Goal: Task Accomplishment & Management: Use online tool/utility

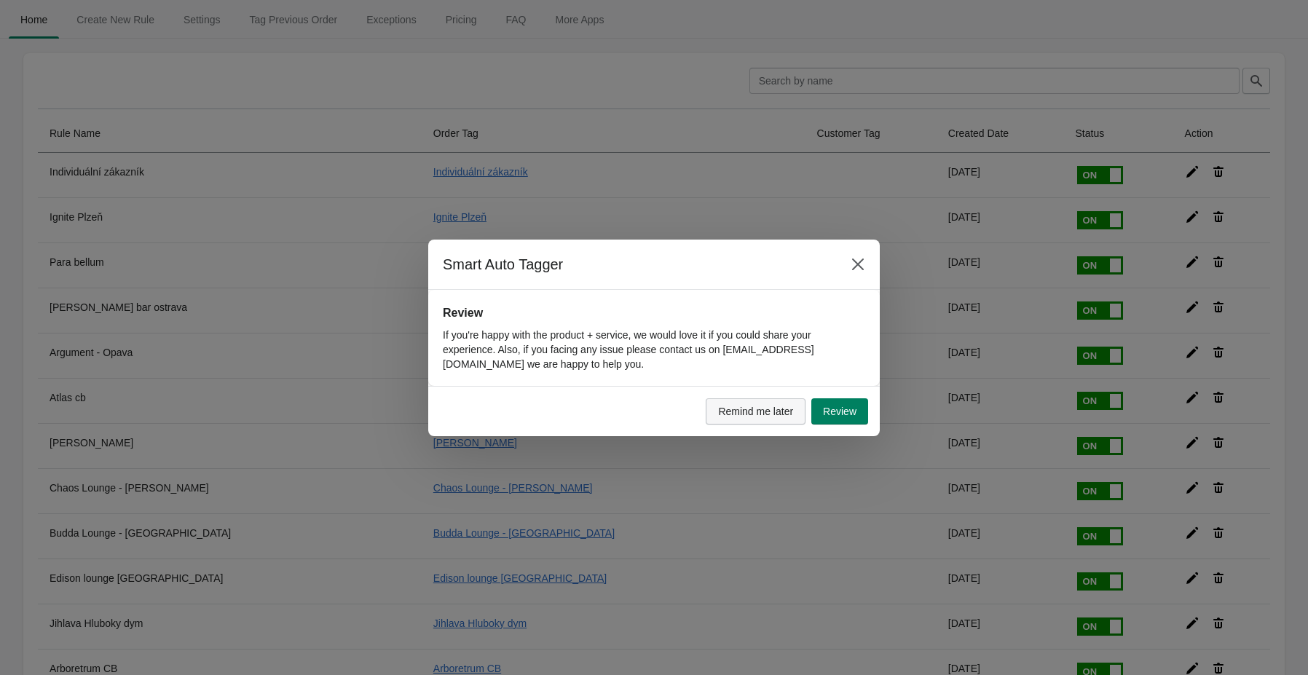
click at [746, 414] on span "Remind me later" at bounding box center [755, 412] width 75 height 12
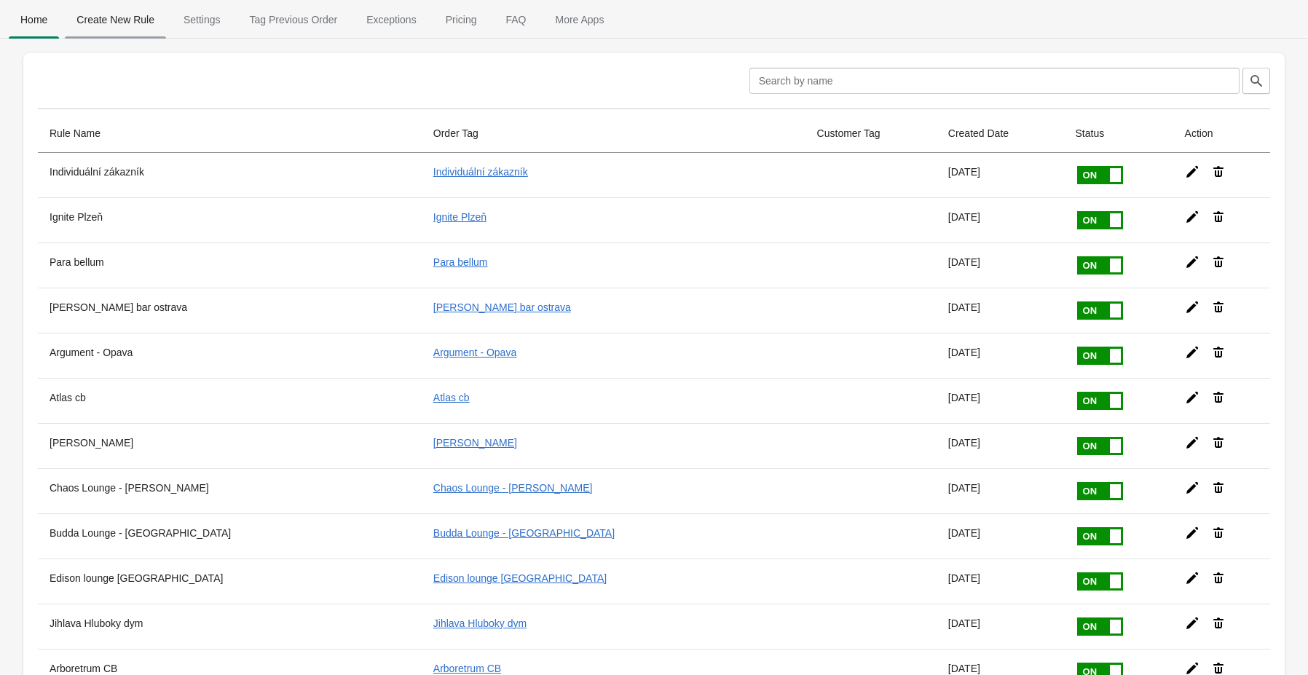
click at [127, 20] on span "Create New Rule" at bounding box center [115, 20] width 101 height 26
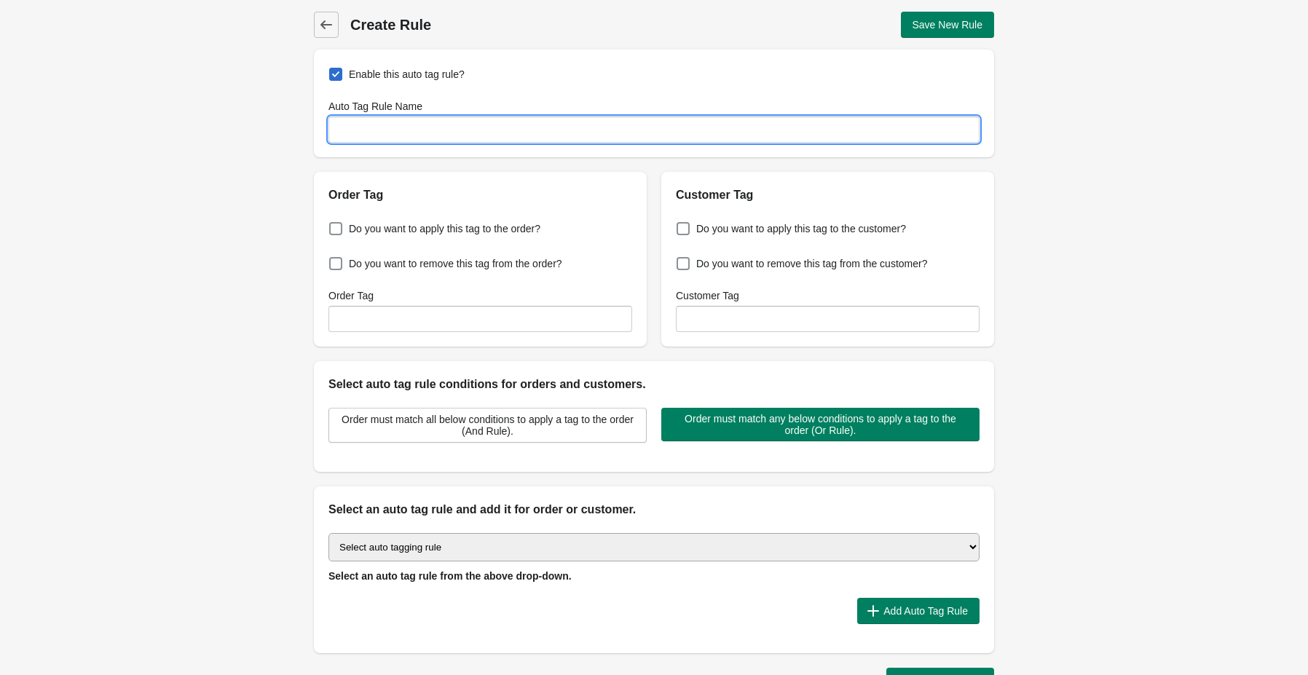
click at [390, 134] on input "Auto Tag Rule Name" at bounding box center [653, 130] width 651 height 26
click at [444, 137] on input "Auto Tag Rule Name" at bounding box center [653, 130] width 651 height 26
paste input "Wholesale eu"
type input "Wholesale eu"
click at [413, 324] on input "Order Tag" at bounding box center [480, 319] width 304 height 26
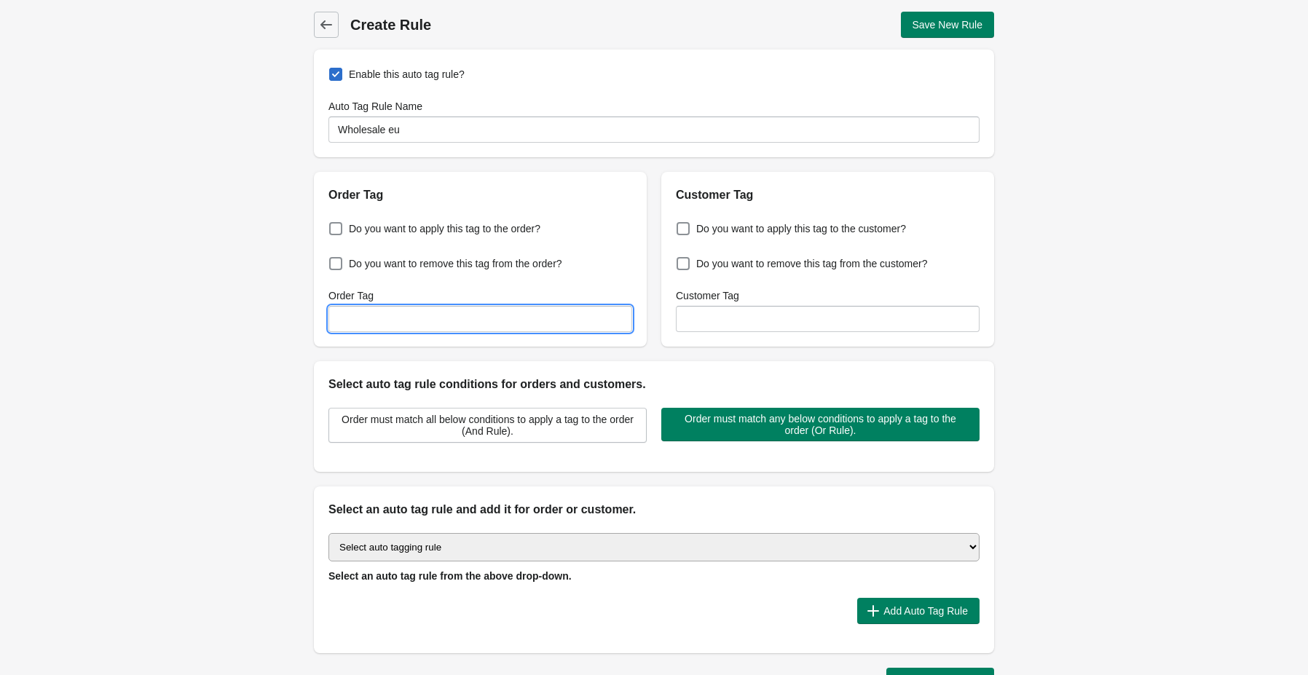
paste input "Wholesale eu"
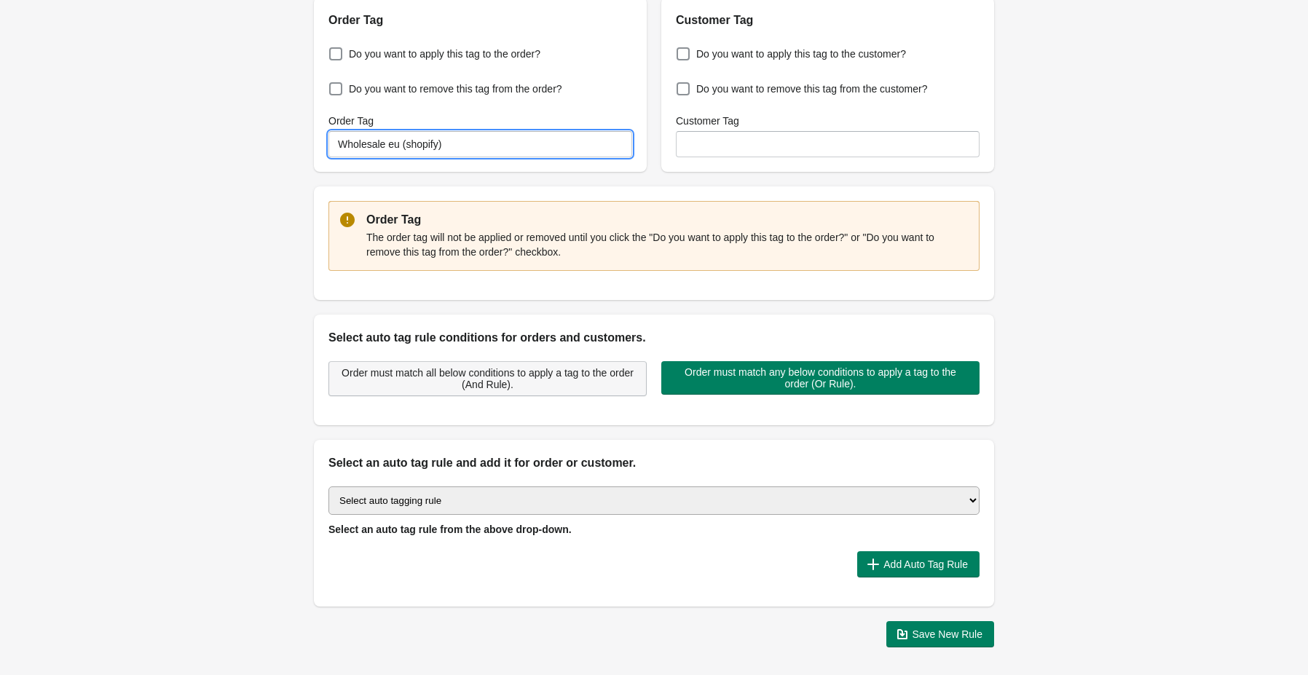
scroll to position [58, 0]
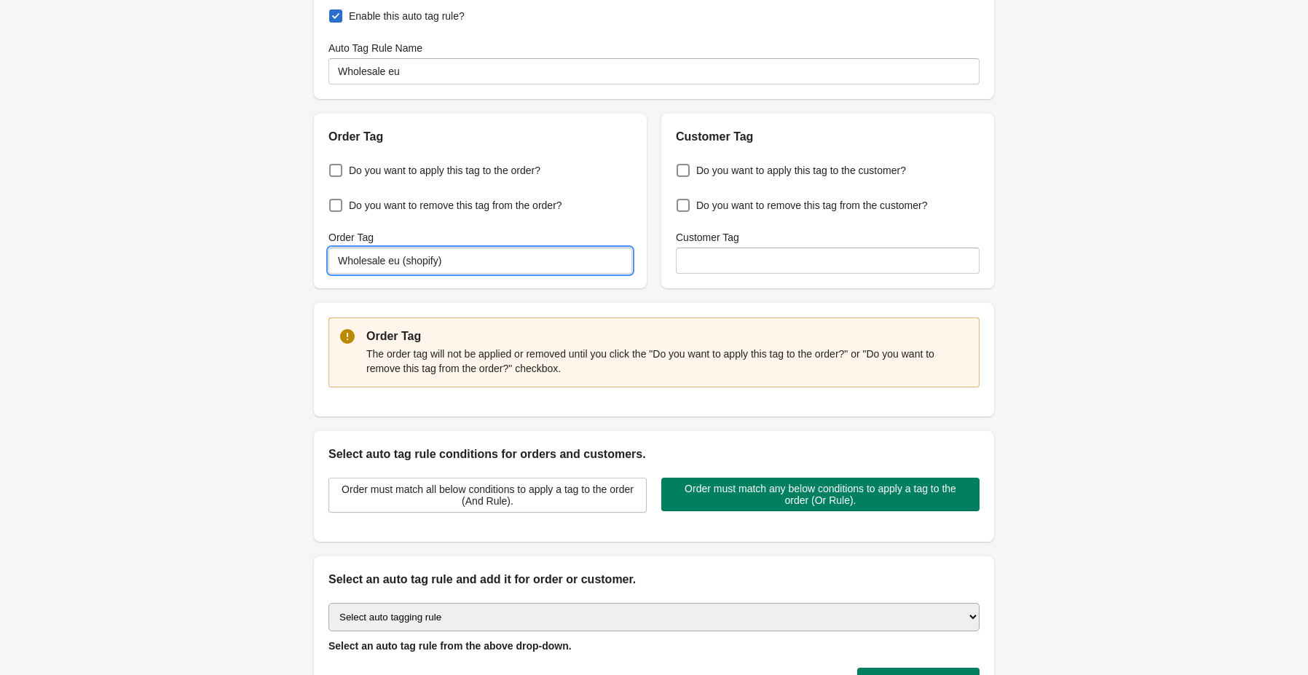
type input "Wholesale eu (shopify)"
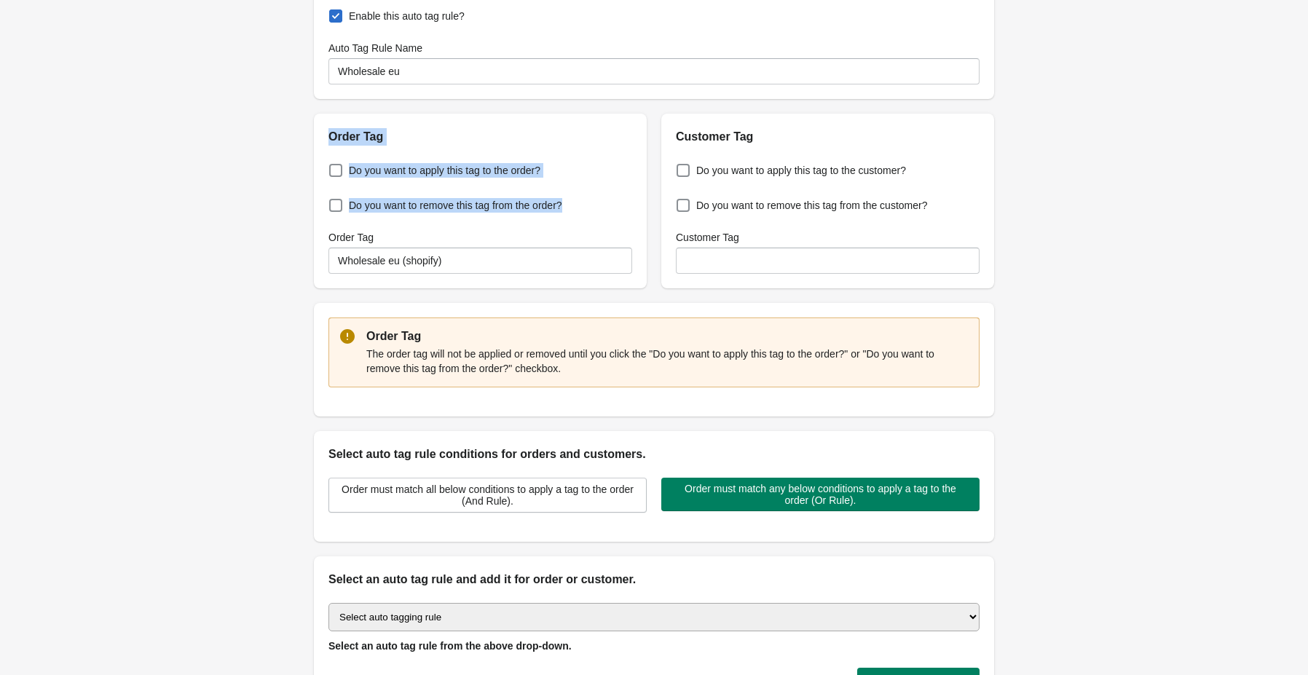
drag, startPoint x: 347, startPoint y: 142, endPoint x: 591, endPoint y: 215, distance: 255.3
click at [591, 215] on div "Order Tag Do you want to apply this tag to the order? Do you want to remove thi…" at bounding box center [480, 201] width 333 height 175
click at [333, 172] on span at bounding box center [335, 170] width 13 height 13
click at [333, 167] on input "Do you want to apply this tag to the order?" at bounding box center [332, 166] width 1 height 1
checkbox input "true"
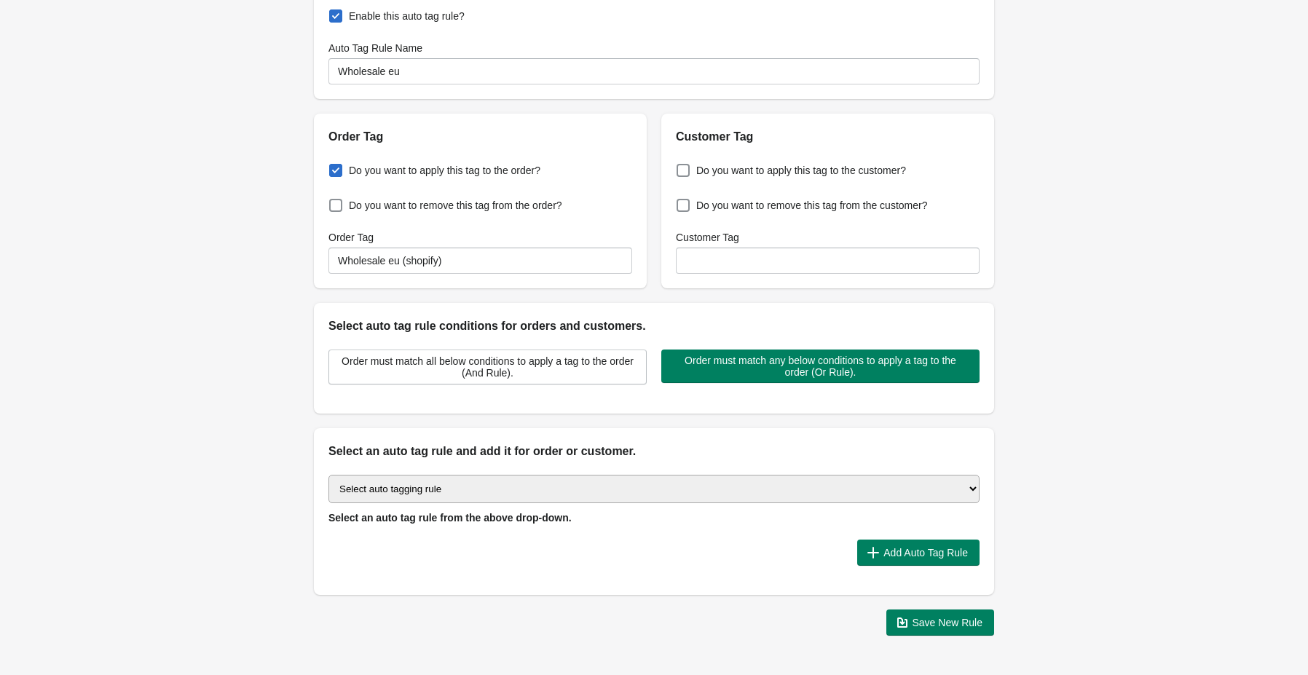
click at [220, 252] on div "Back Create Rule Save New Rule Enable this auto tag rule? Auto Tag Rule Name Wh…" at bounding box center [654, 295] width 1308 height 706
click at [531, 374] on span "Order must match all below conditions to apply a tag to the order (And Rule)." at bounding box center [487, 366] width 293 height 23
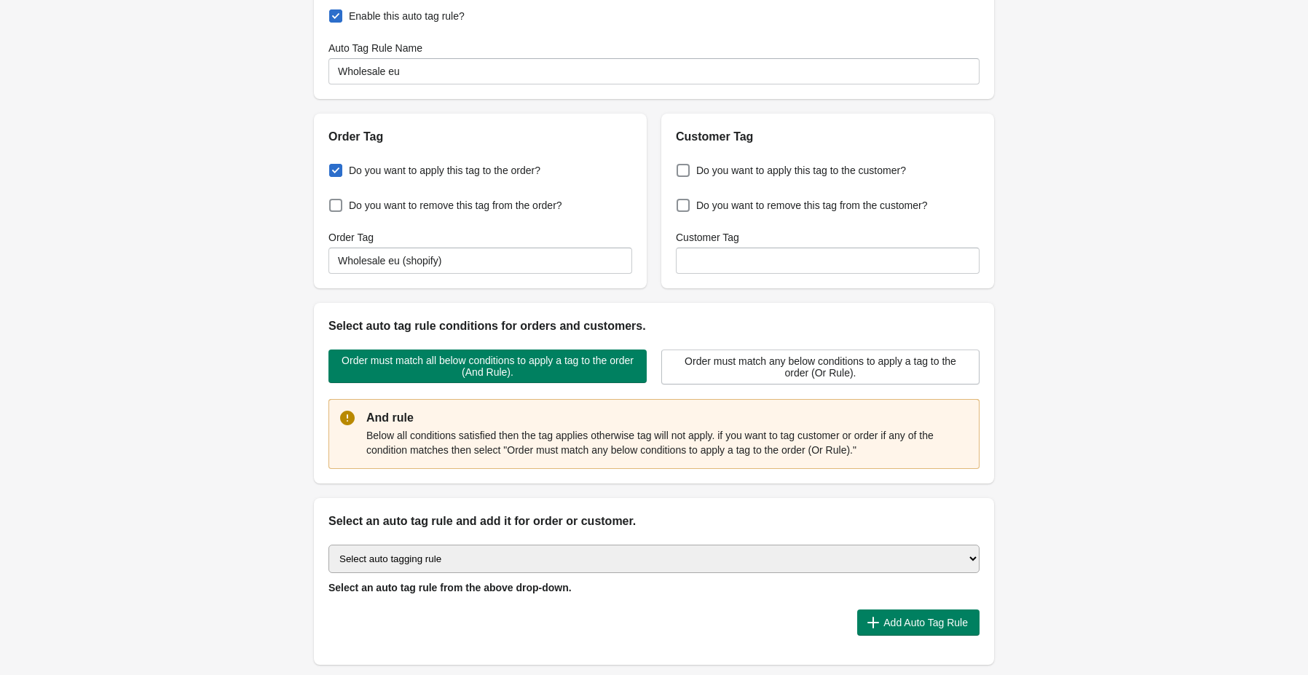
click at [454, 559] on select "Select auto tagging rule Tag by order amount Tag based on the order count (Volu…" at bounding box center [653, 559] width 651 height 28
select select "43"
click at [328, 545] on select "Select auto tagging rule Tag by order amount Tag based on the order count (Volu…" at bounding box center [653, 559] width 651 height 28
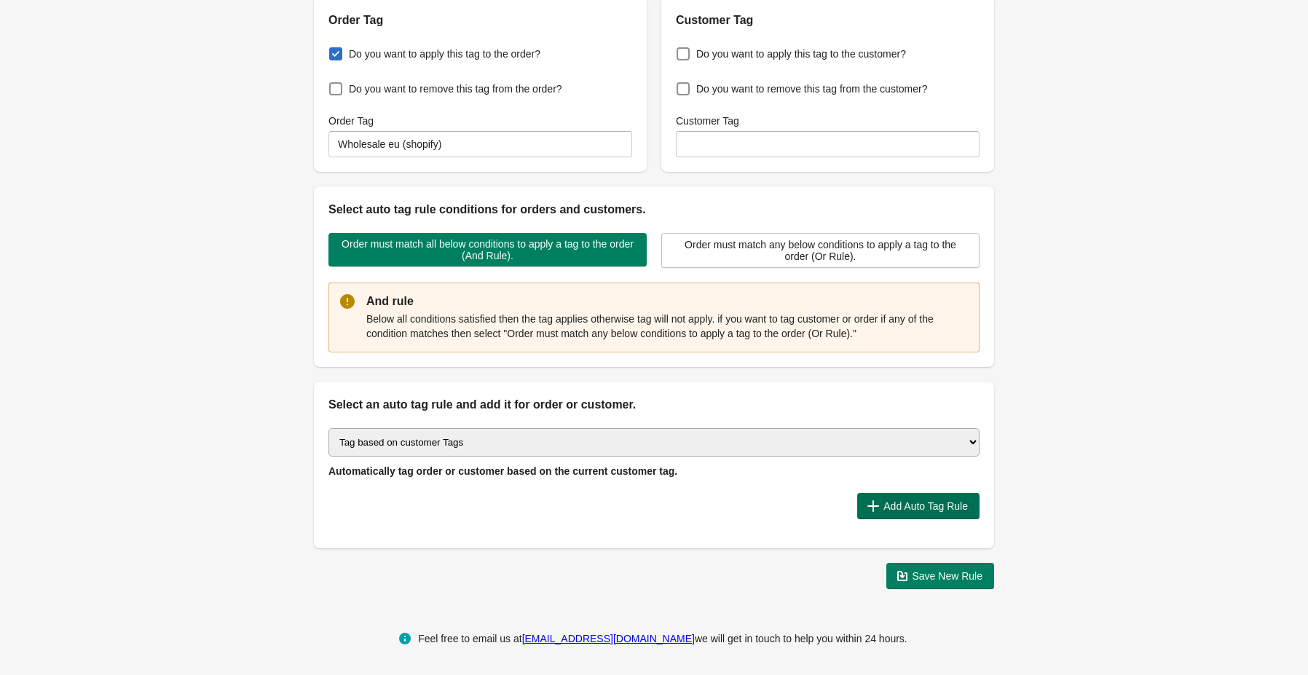
click at [877, 508] on icon "button" at bounding box center [873, 506] width 15 height 15
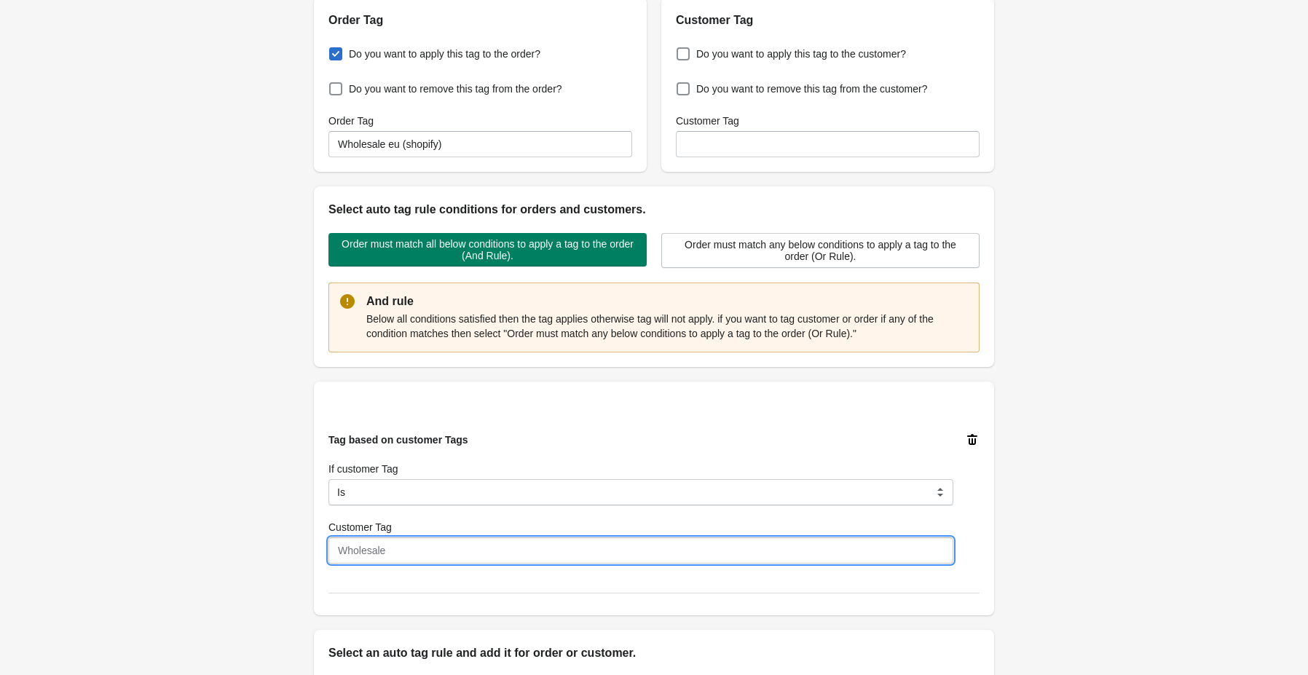
click at [387, 544] on input "Customer Tag" at bounding box center [640, 550] width 625 height 26
click at [395, 553] on input "Customer Tag" at bounding box center [640, 550] width 625 height 26
click at [376, 543] on input "Customer Tag" at bounding box center [640, 550] width 625 height 26
paste input "wholesale"
type input "wholesale"
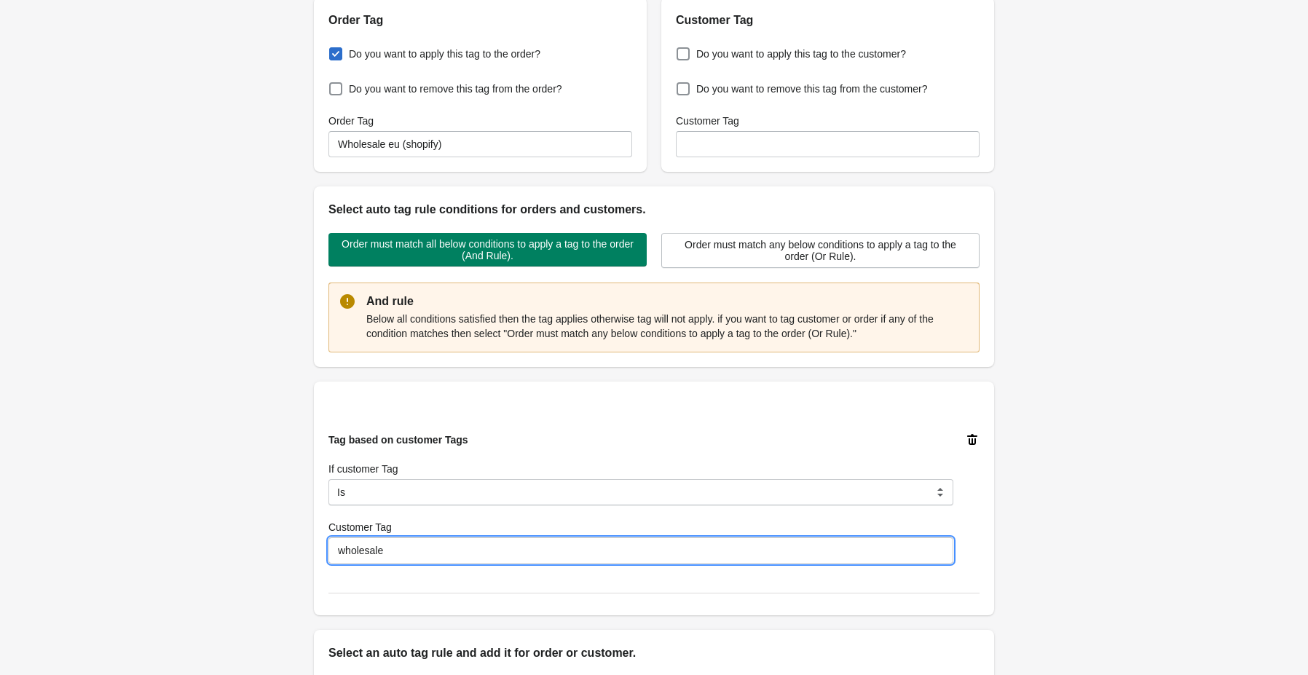
click at [428, 597] on div "Tag based on customer Tags If customer Tag Is Contain Is Not Is Not Contain Sta…" at bounding box center [654, 499] width 680 height 234
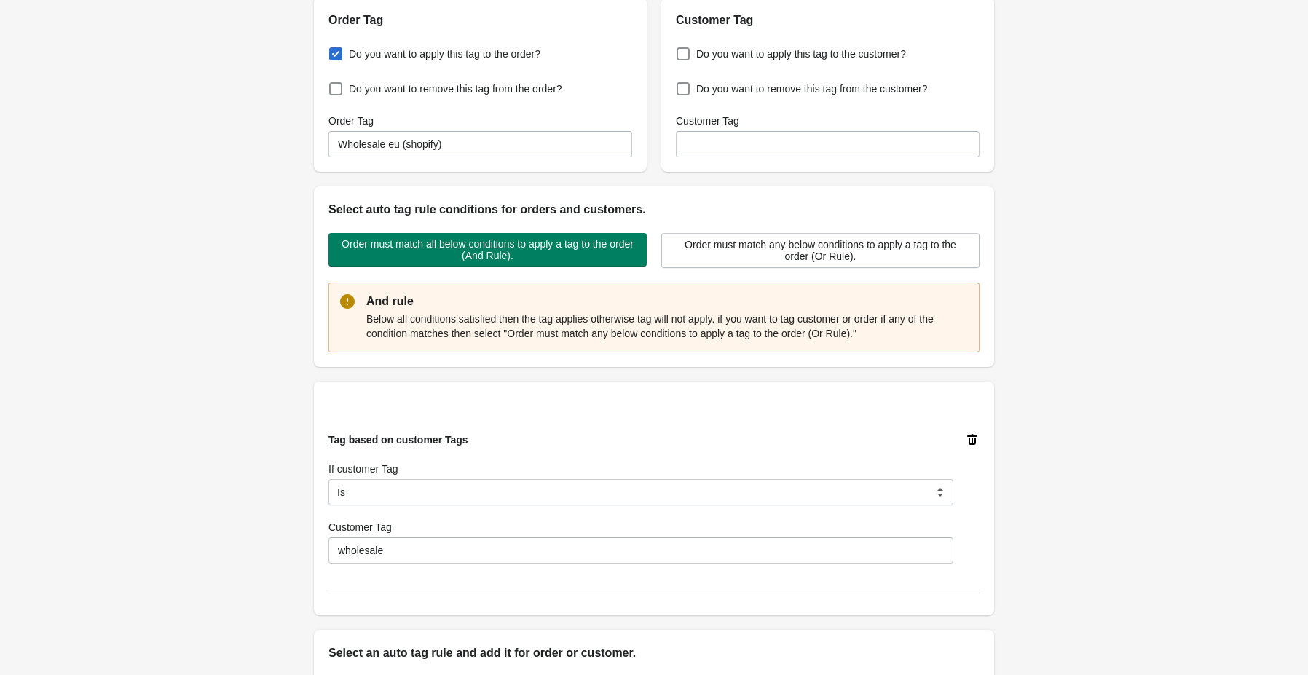
scroll to position [423, 0]
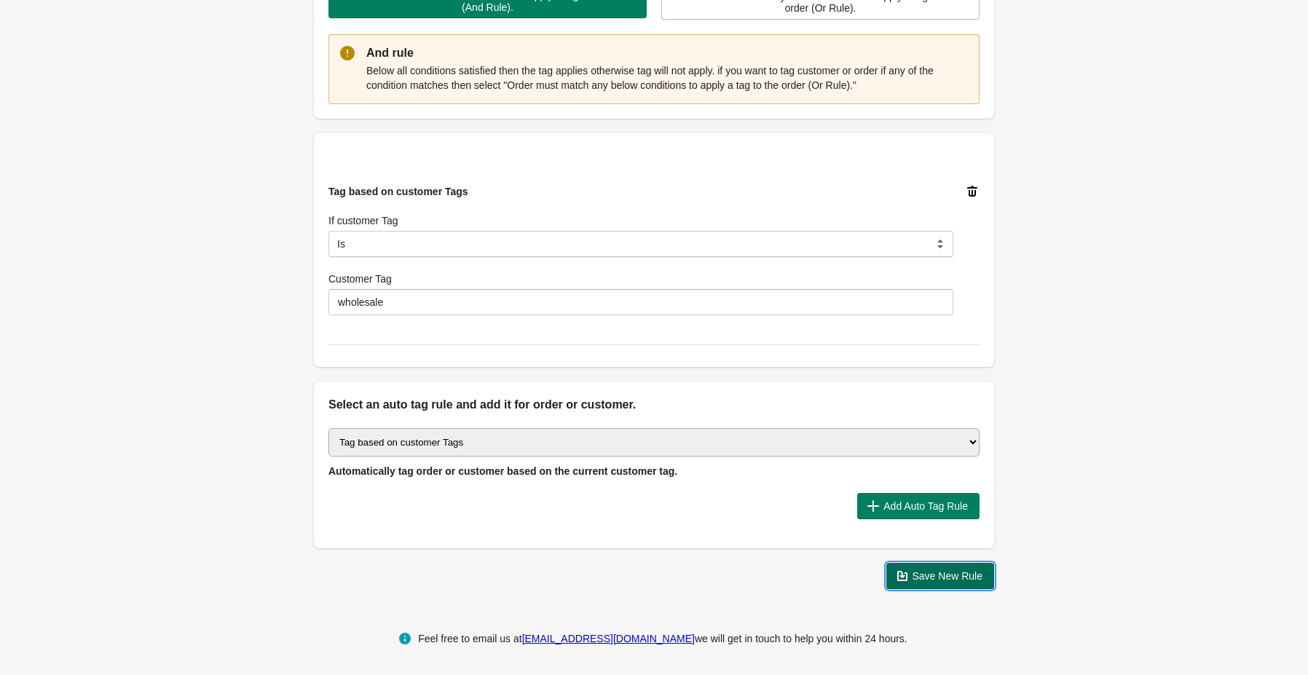
click at [918, 580] on span "Save New Rule" at bounding box center [947, 576] width 71 height 12
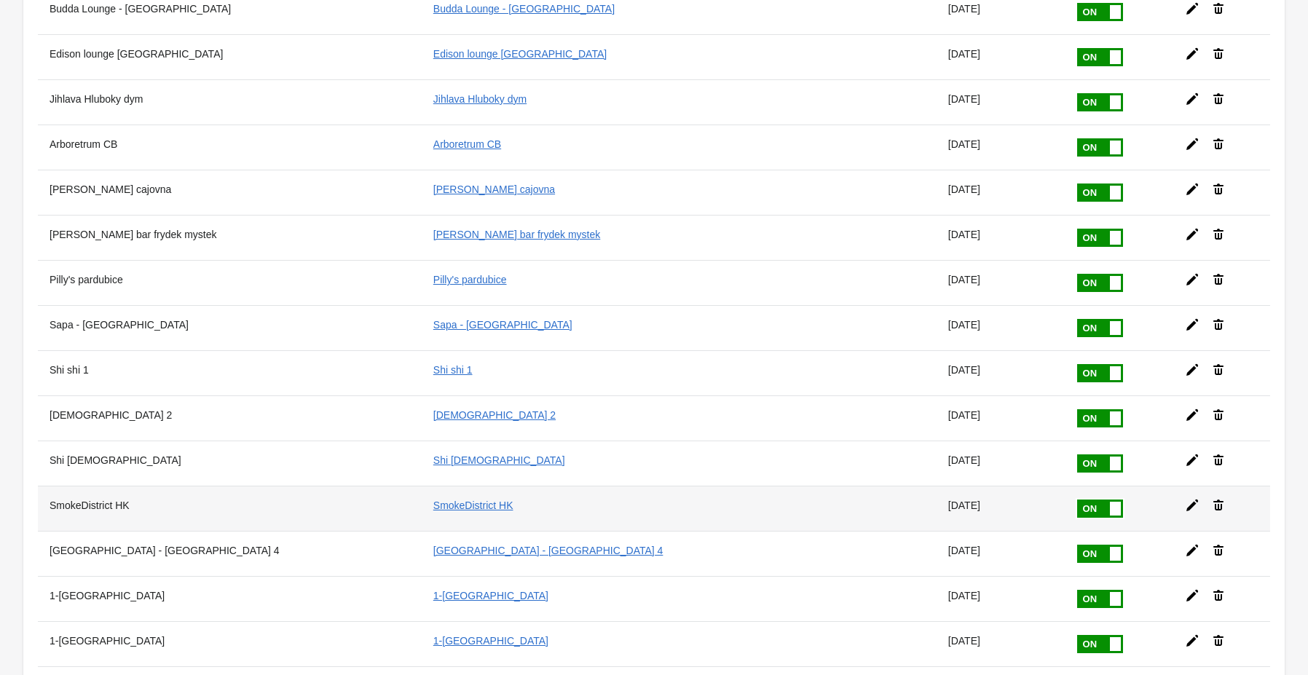
scroll to position [686, 0]
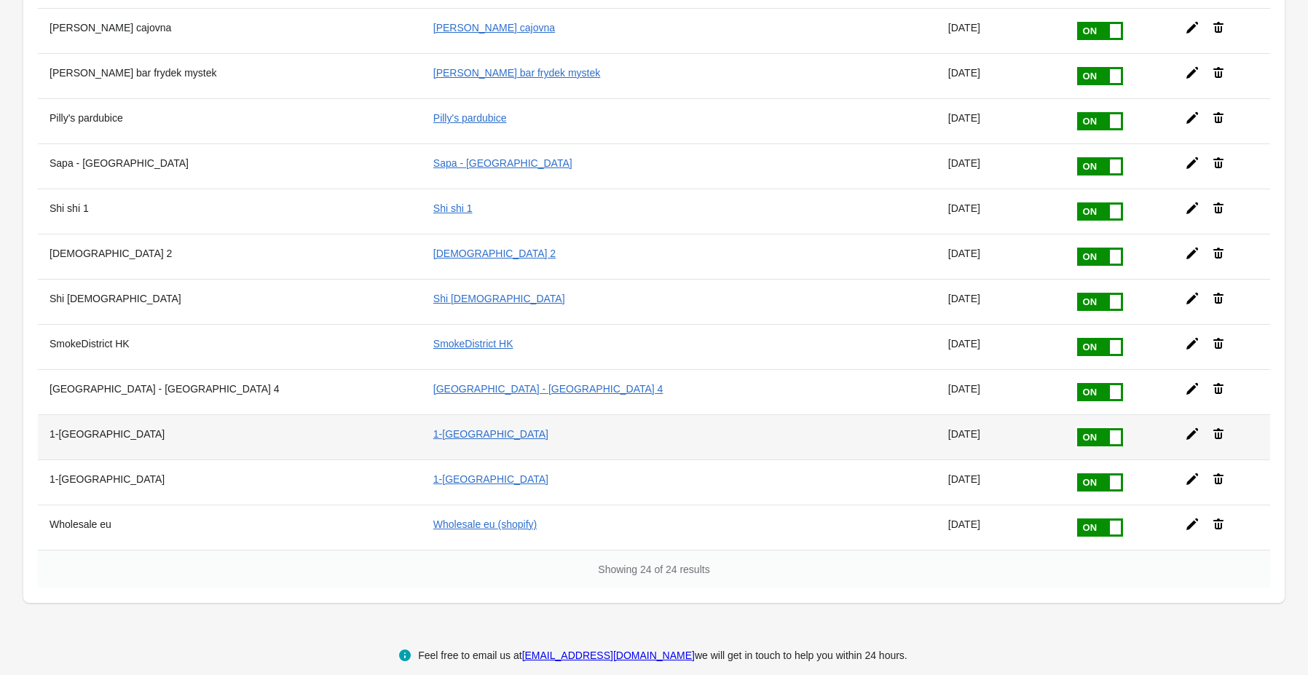
click at [1186, 428] on icon at bounding box center [1192, 434] width 12 height 12
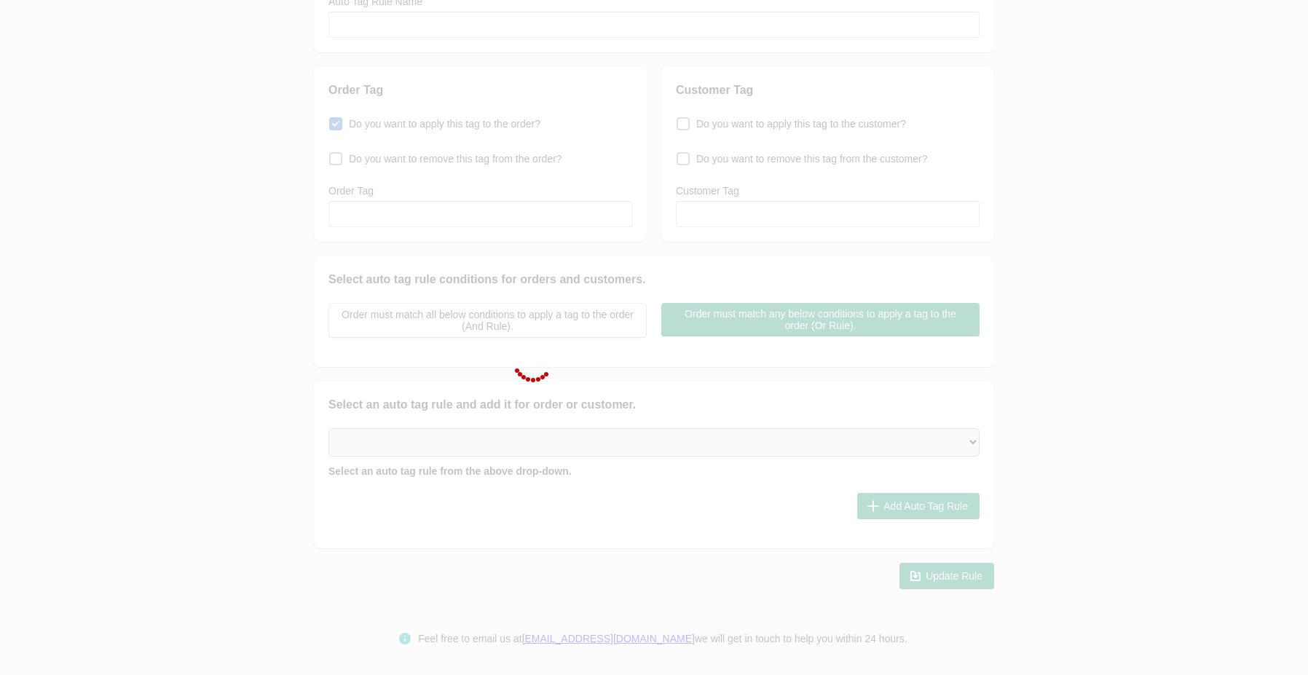
type input "1-[GEOGRAPHIC_DATA]"
checkbox input "true"
type input "1-[GEOGRAPHIC_DATA]"
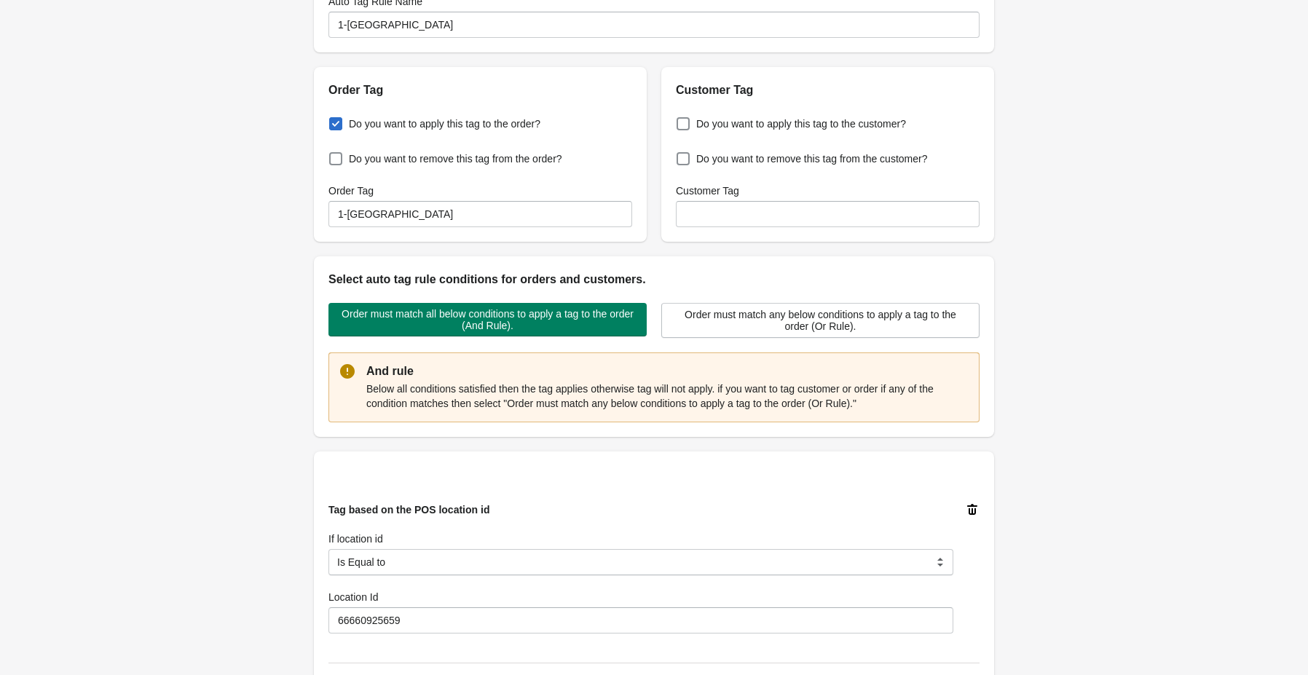
scroll to position [423, 0]
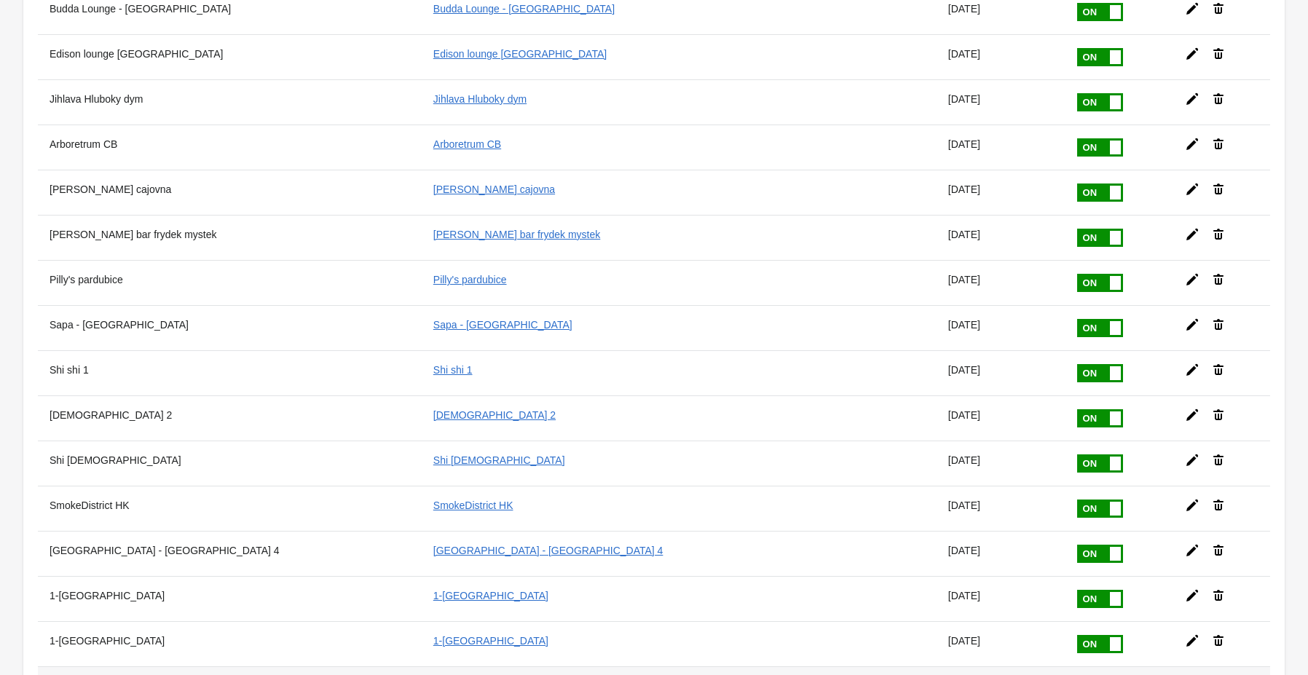
scroll to position [686, 0]
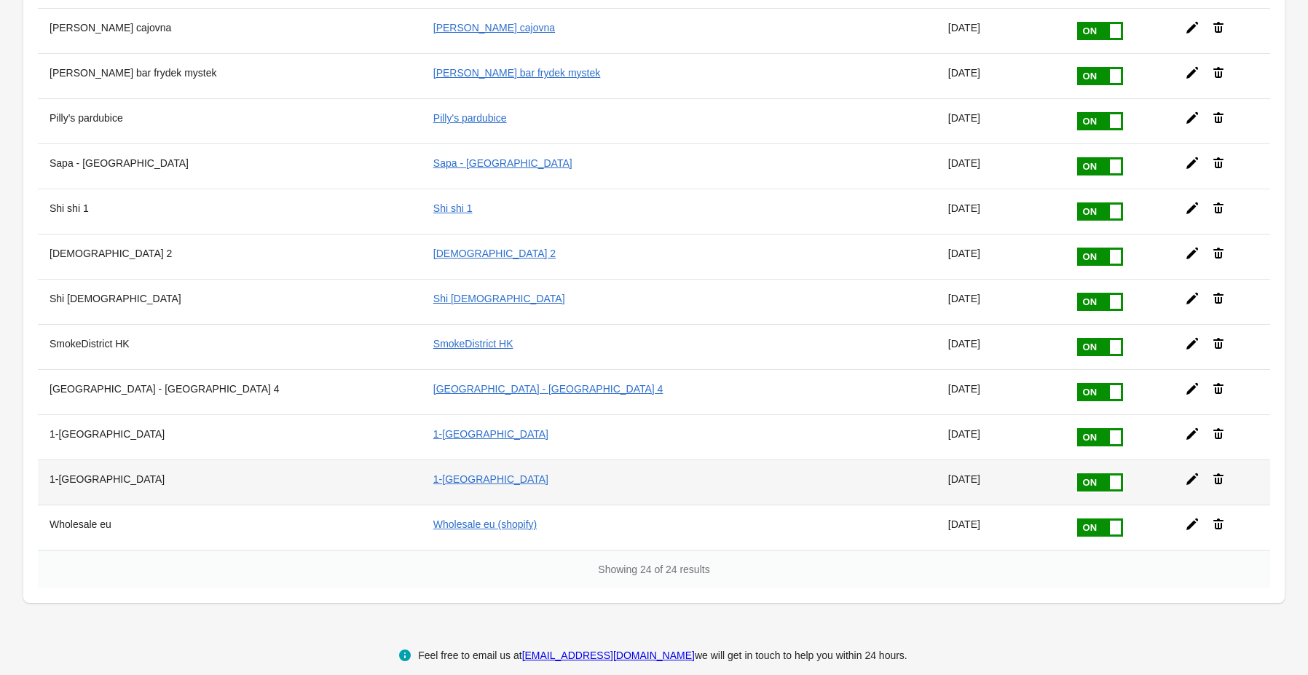
click at [1186, 473] on icon at bounding box center [1192, 479] width 12 height 12
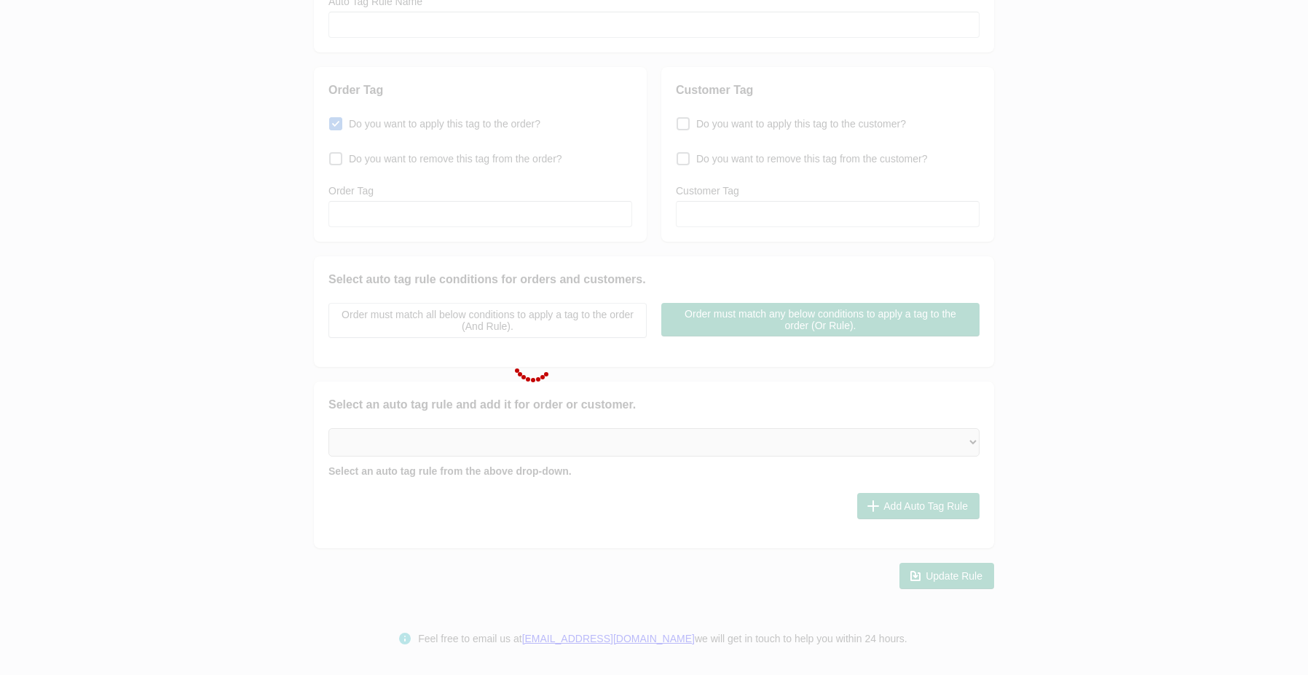
type input "1-[GEOGRAPHIC_DATA]"
checkbox input "true"
type input "1-[GEOGRAPHIC_DATA]"
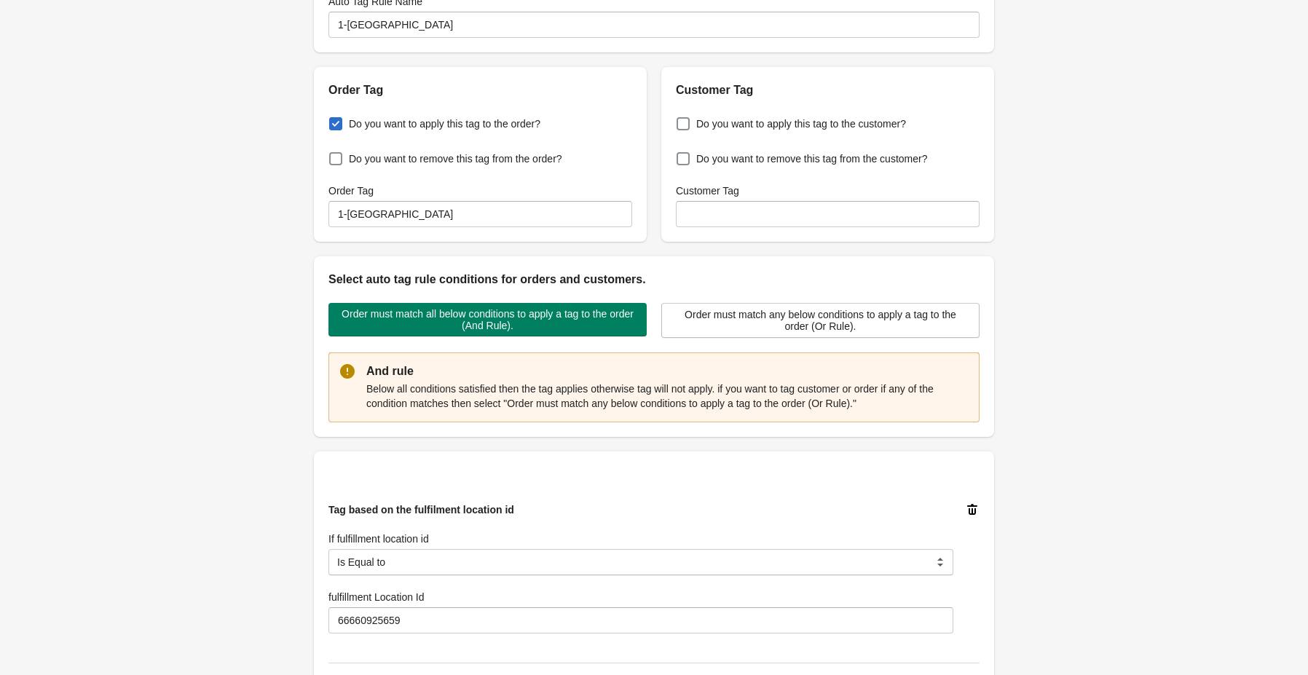
scroll to position [423, 0]
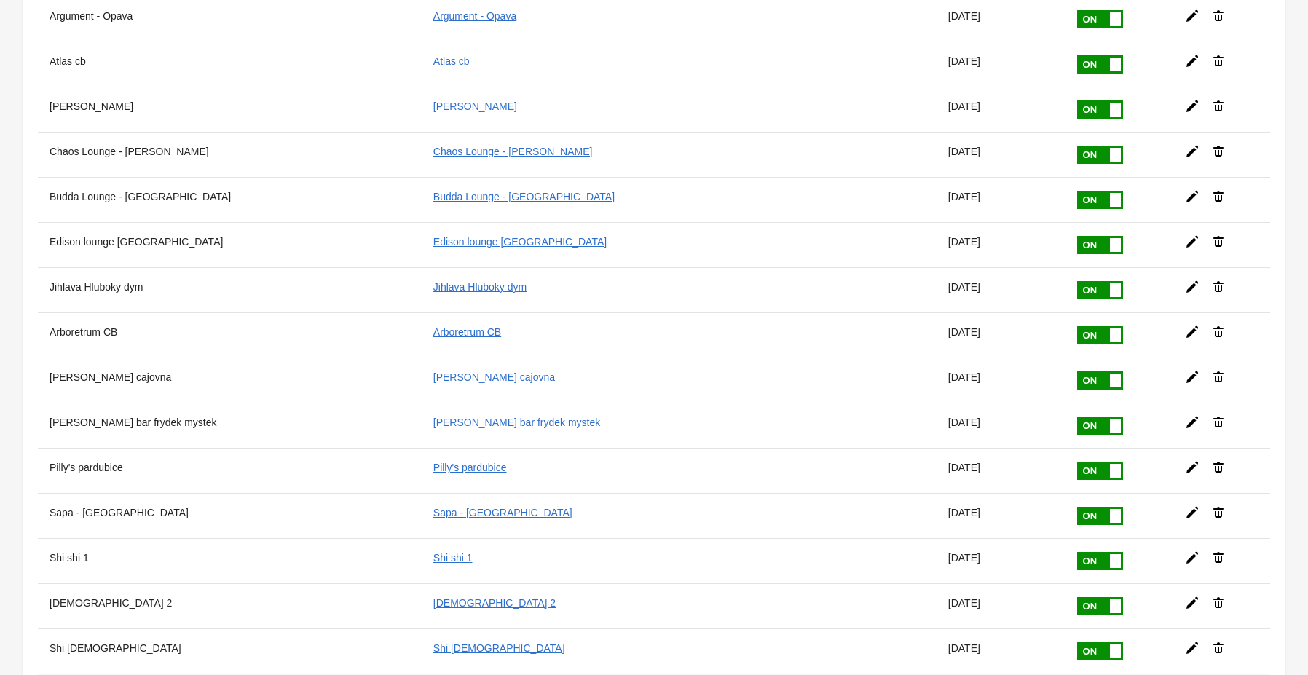
scroll to position [686, 0]
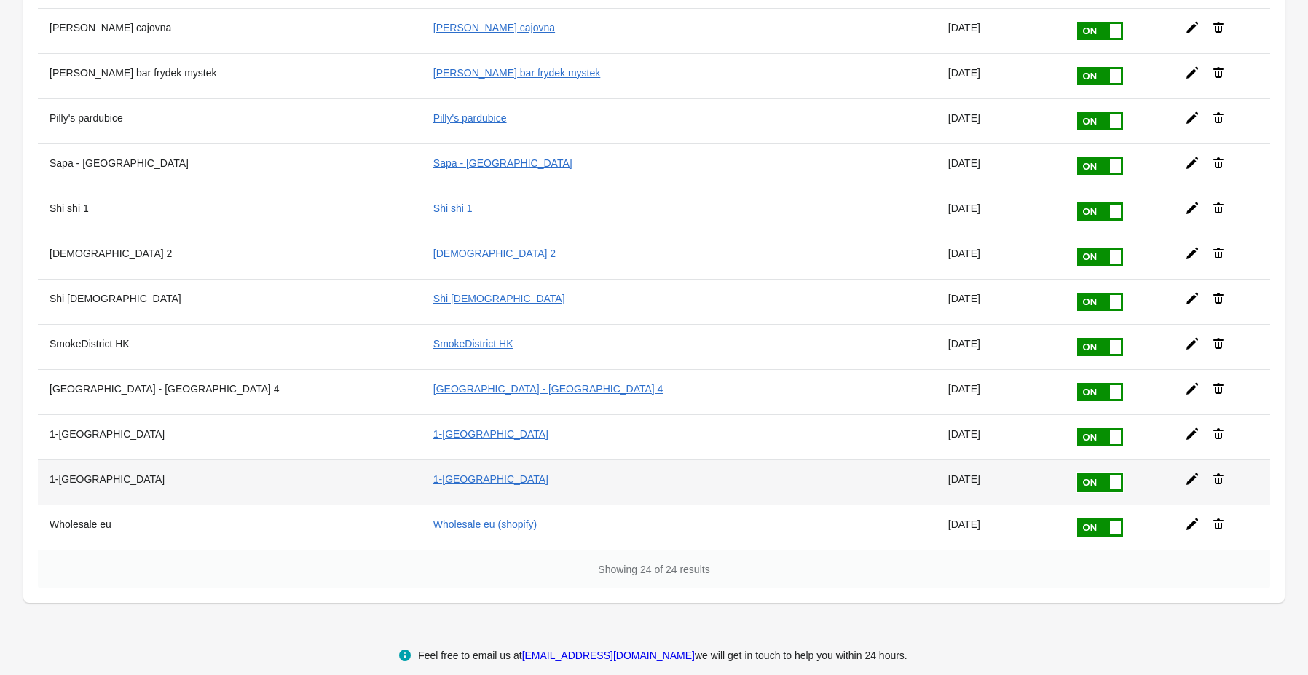
click at [1185, 472] on icon at bounding box center [1192, 479] width 15 height 15
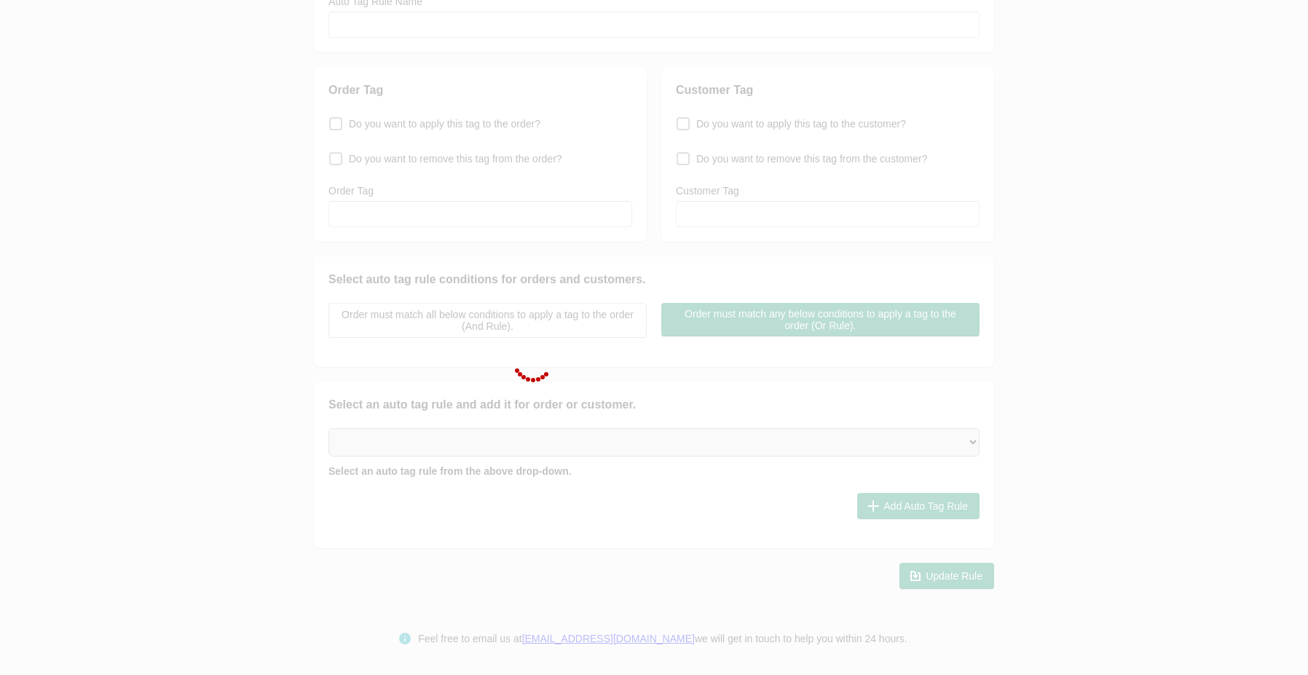
type input "1-[GEOGRAPHIC_DATA]"
checkbox input "true"
type input "1-[GEOGRAPHIC_DATA]"
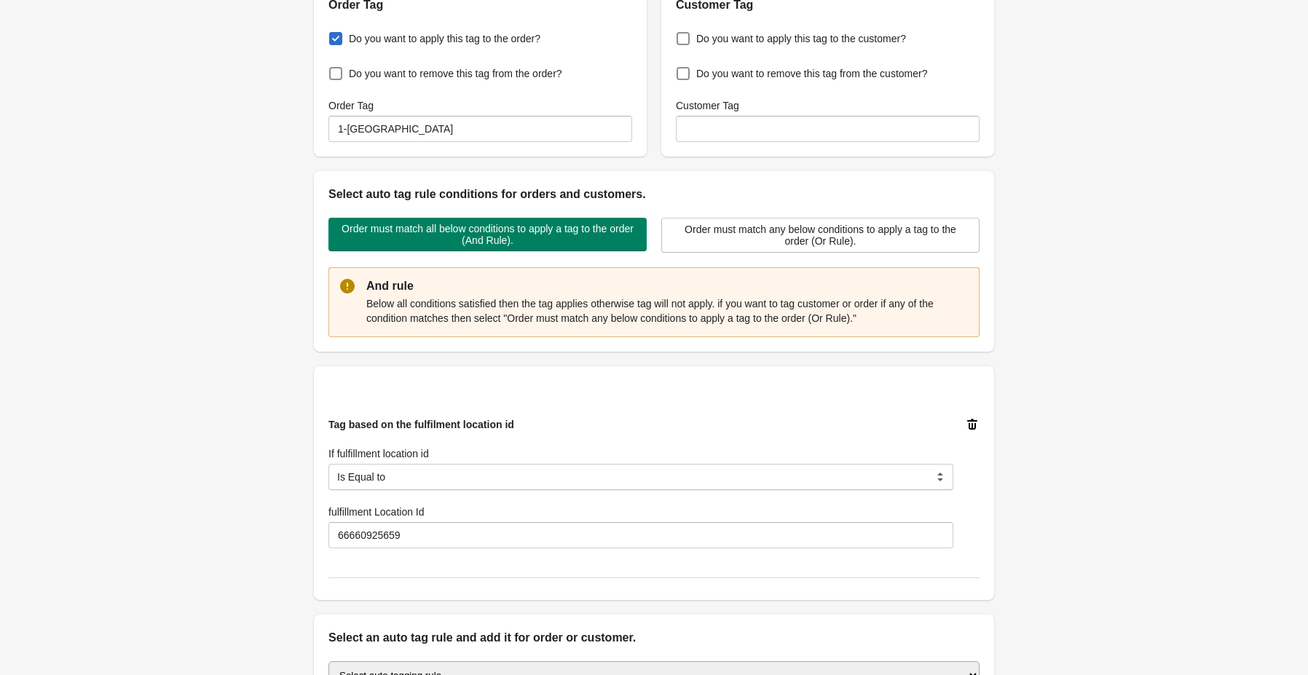
scroll to position [132, 0]
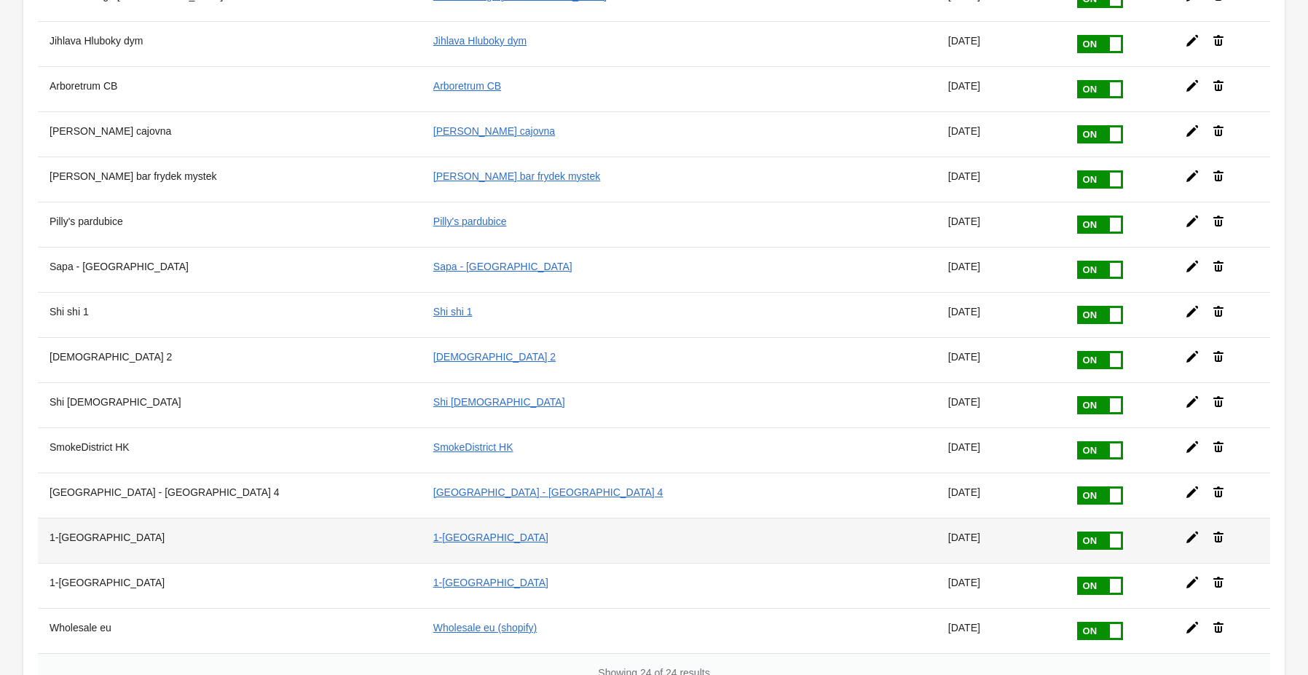
scroll to position [686, 0]
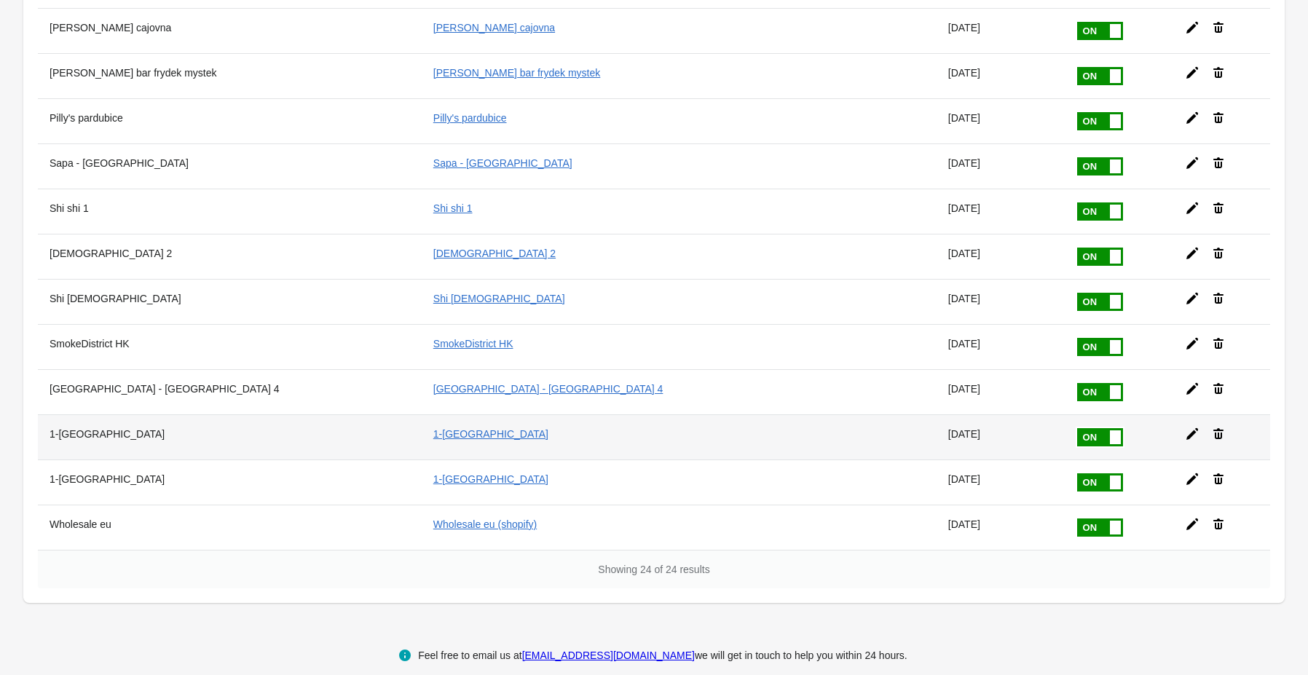
click at [1186, 428] on icon at bounding box center [1192, 434] width 12 height 12
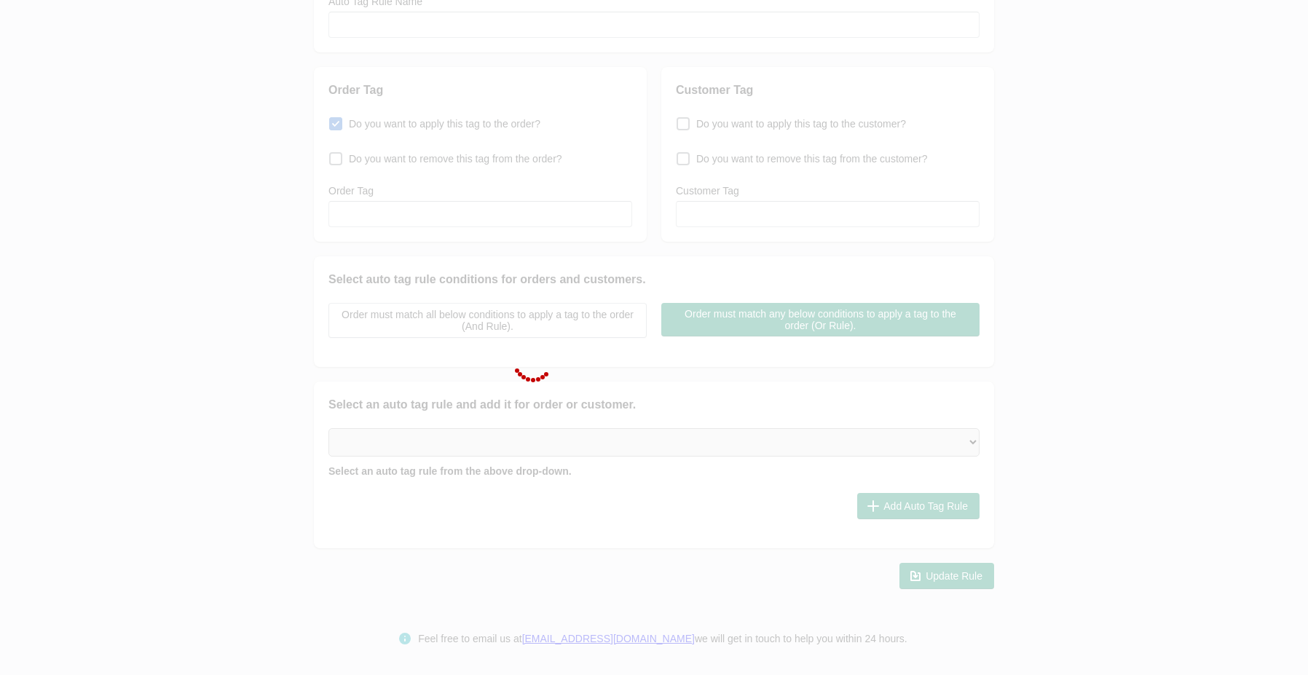
type input "1-[GEOGRAPHIC_DATA]"
checkbox input "true"
type input "1-[GEOGRAPHIC_DATA]"
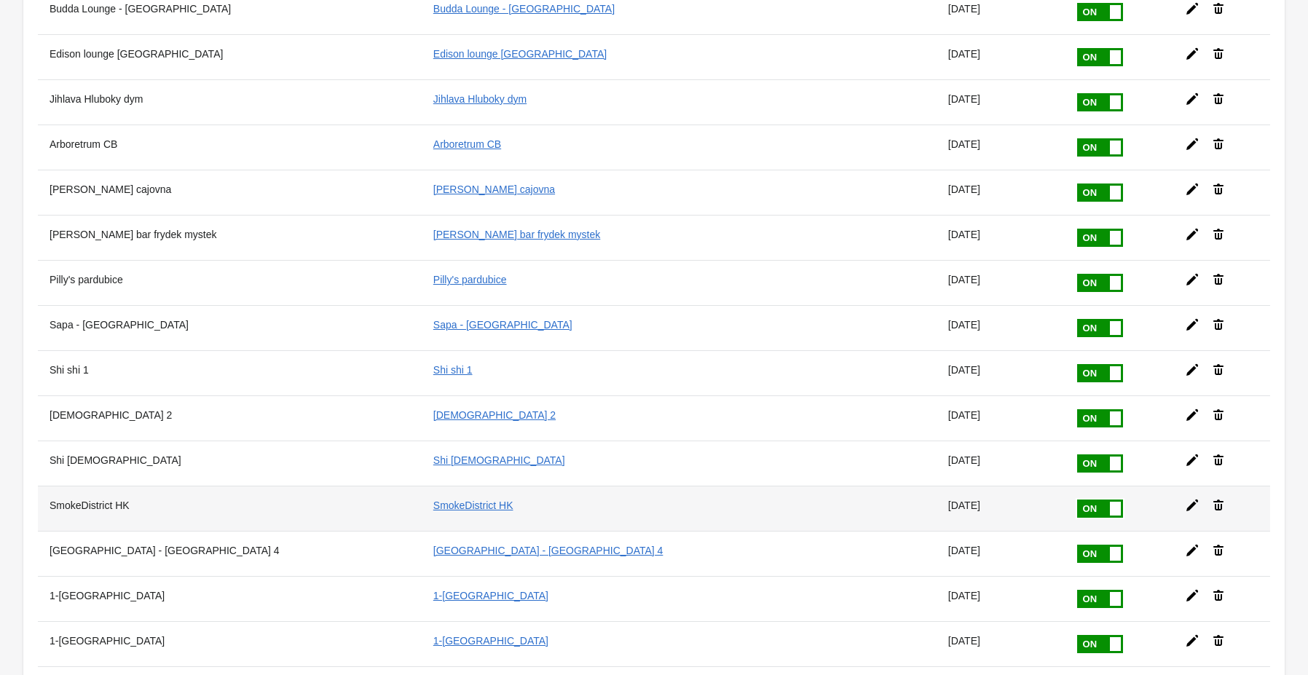
scroll to position [686, 0]
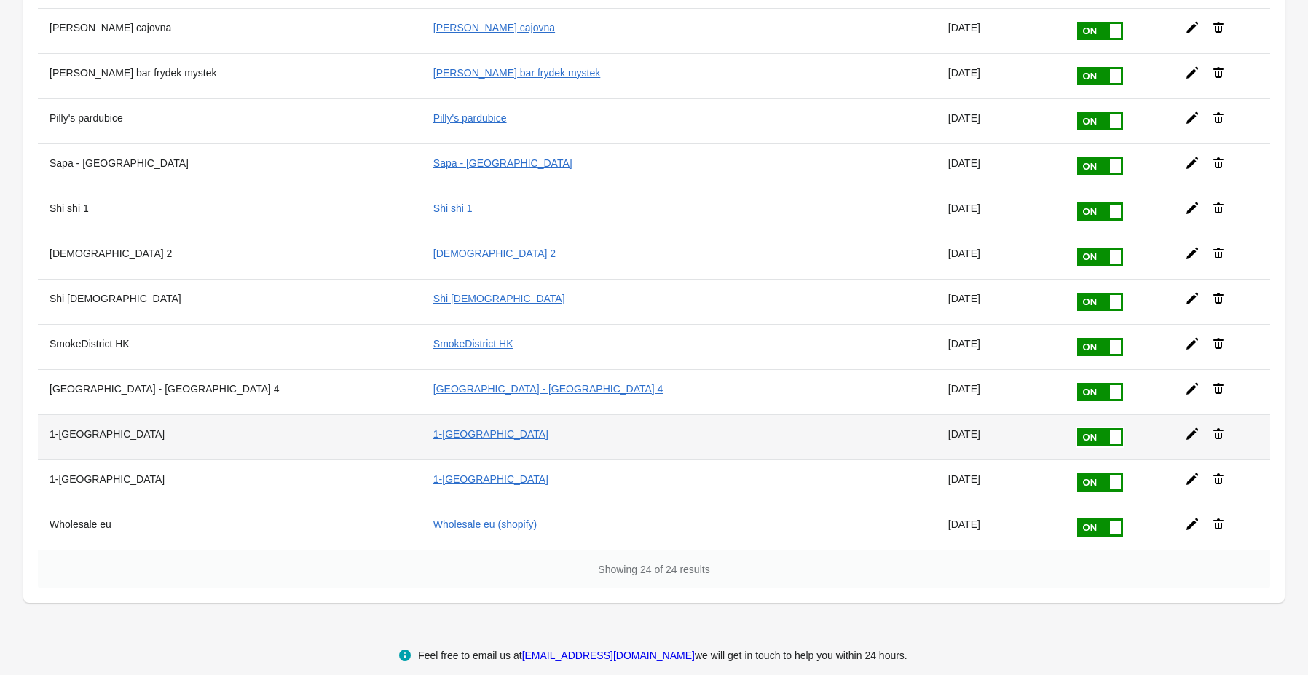
click at [1185, 427] on icon at bounding box center [1192, 434] width 15 height 15
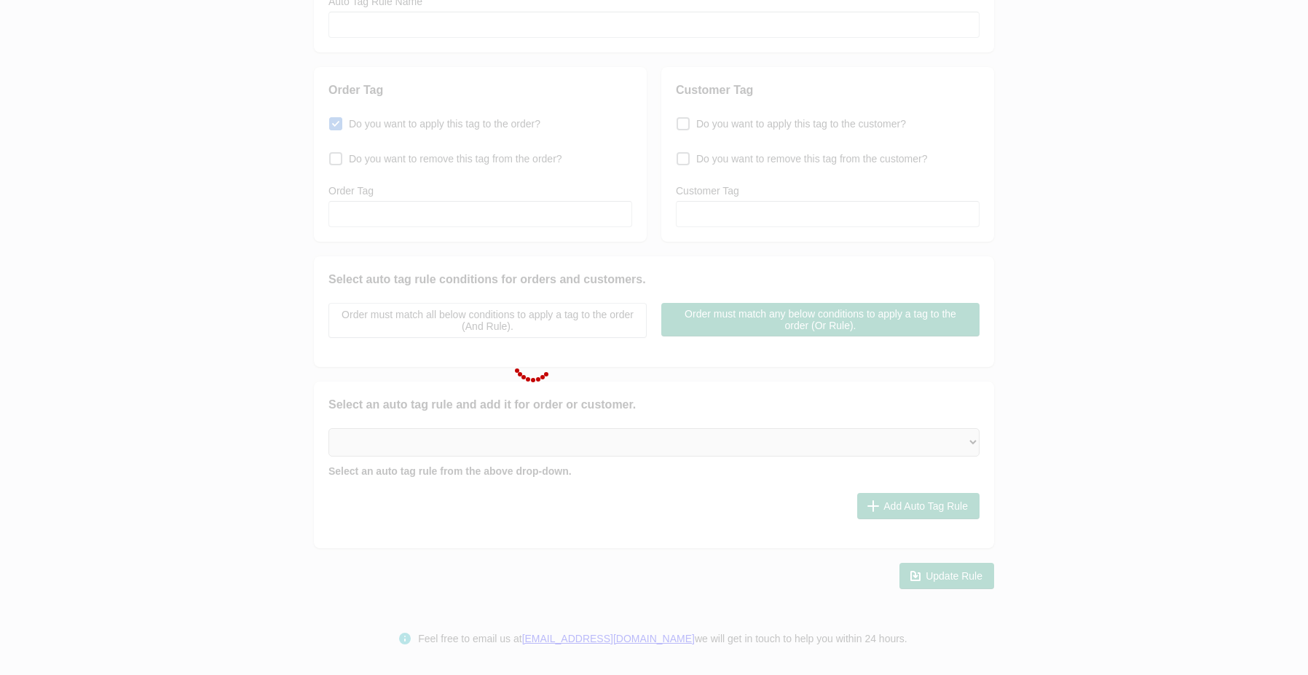
type input "1-[GEOGRAPHIC_DATA]"
checkbox input "true"
type input "1-[GEOGRAPHIC_DATA]"
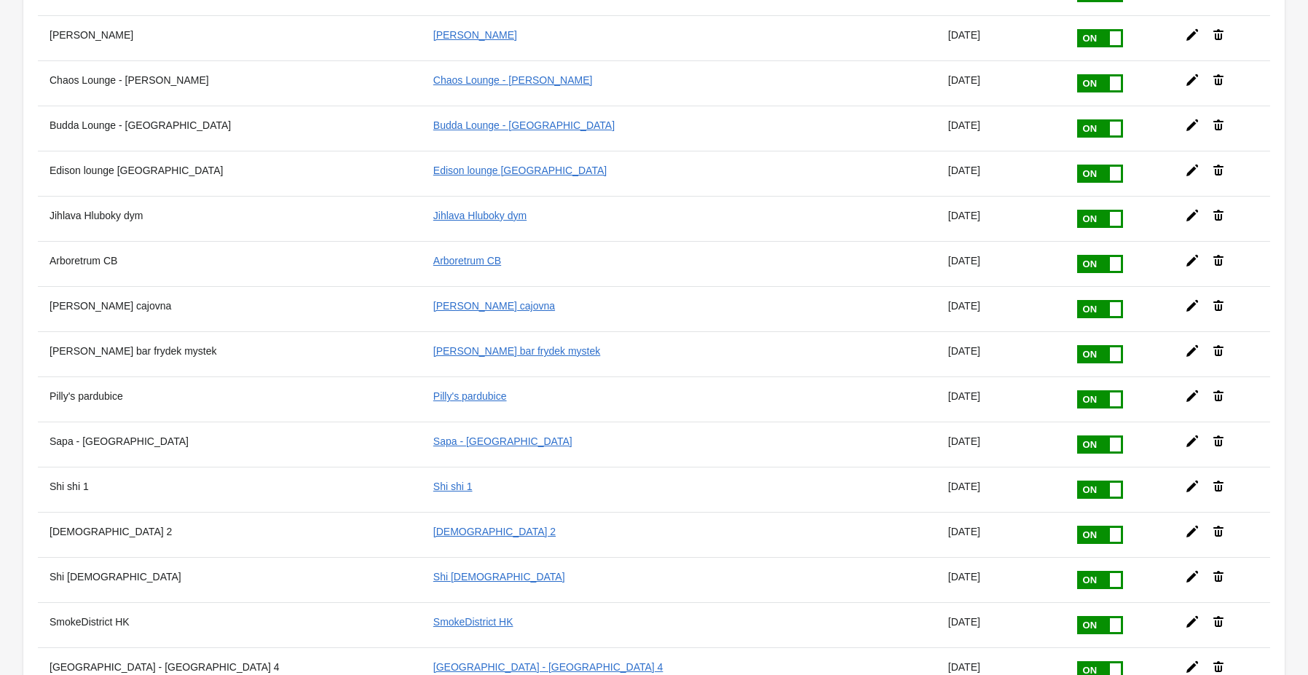
scroll to position [686, 0]
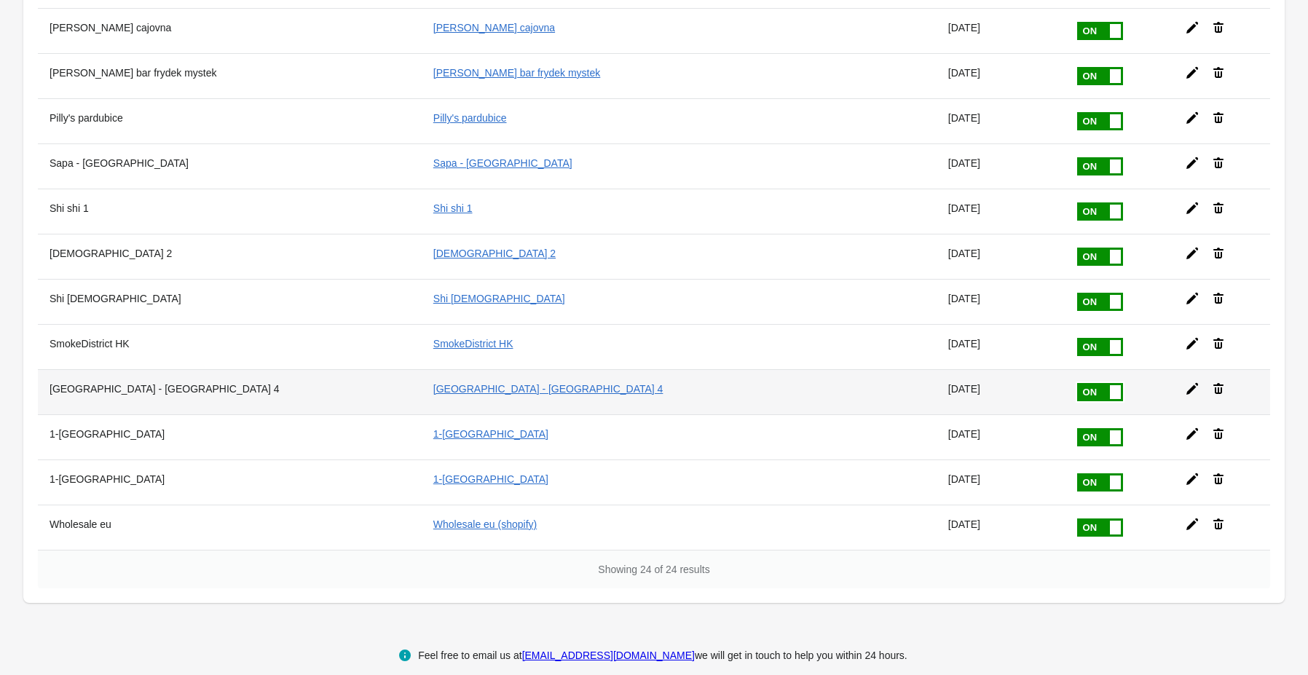
click at [1185, 382] on icon at bounding box center [1192, 389] width 15 height 15
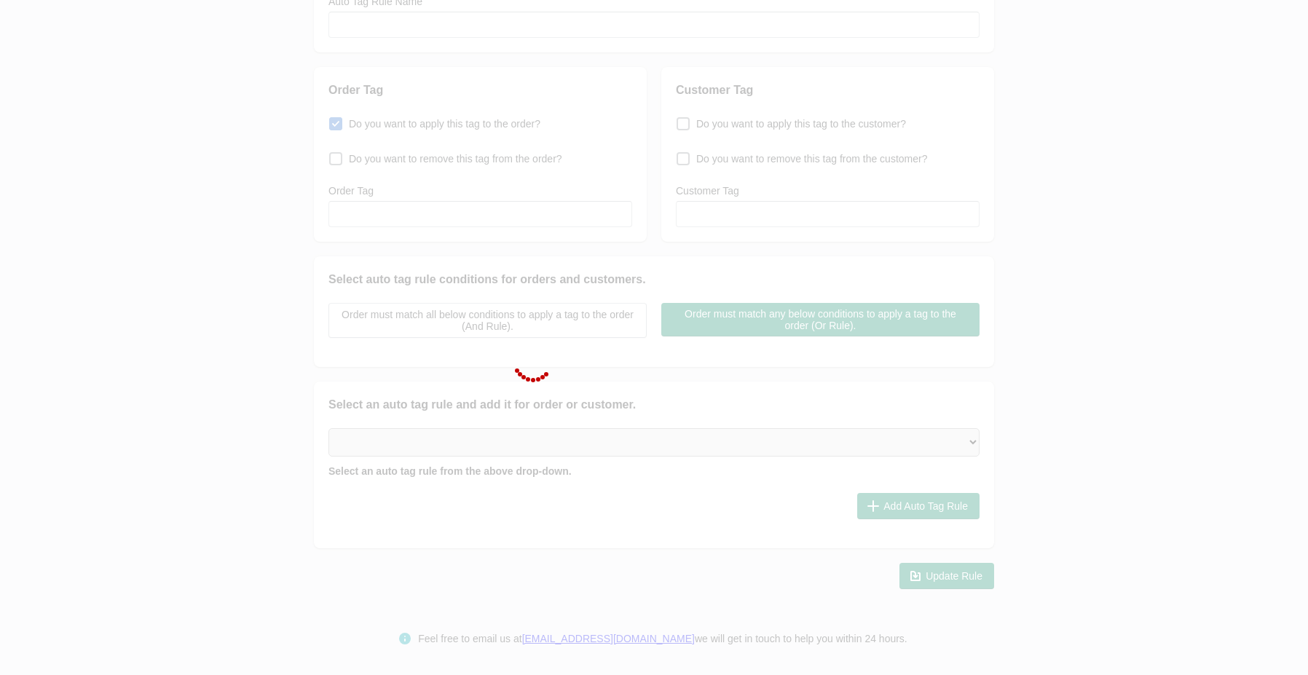
type input "[GEOGRAPHIC_DATA] - [GEOGRAPHIC_DATA] 4"
checkbox input "true"
type input "[GEOGRAPHIC_DATA] - [GEOGRAPHIC_DATA] 4"
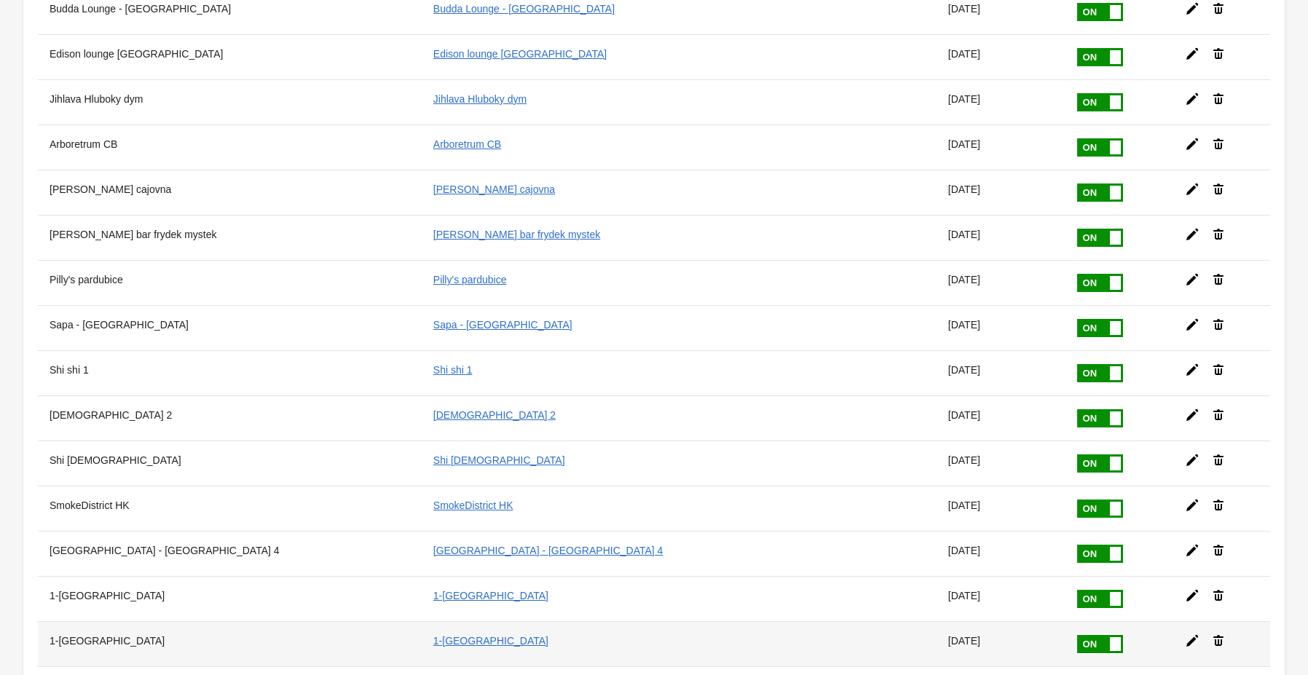
scroll to position [686, 0]
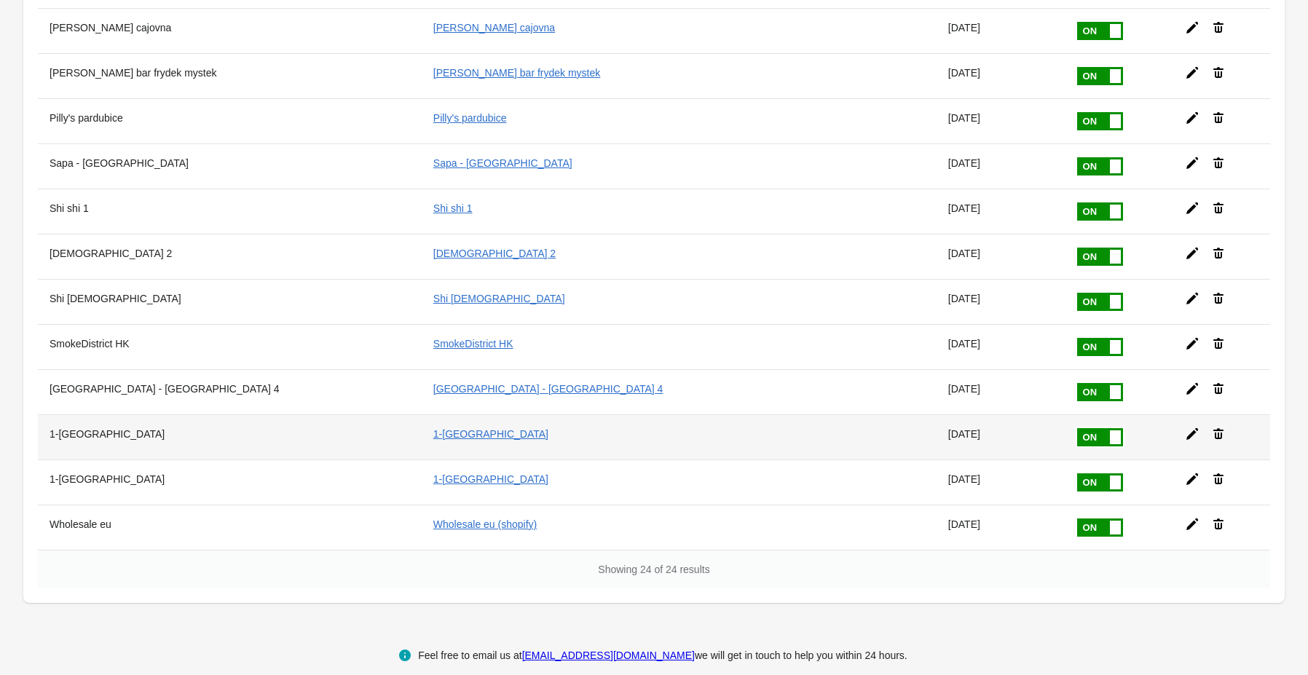
click at [1185, 427] on icon at bounding box center [1192, 434] width 15 height 15
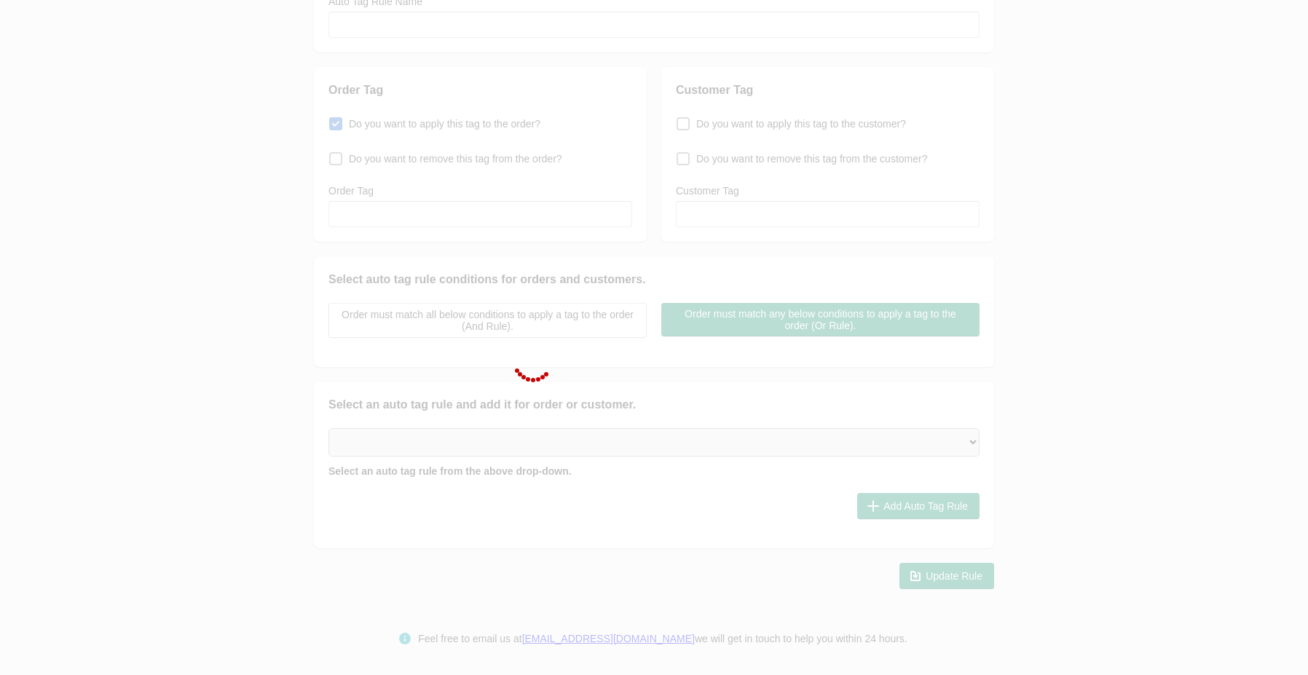
type input "1-[GEOGRAPHIC_DATA]"
checkbox input "true"
type input "1-[GEOGRAPHIC_DATA]"
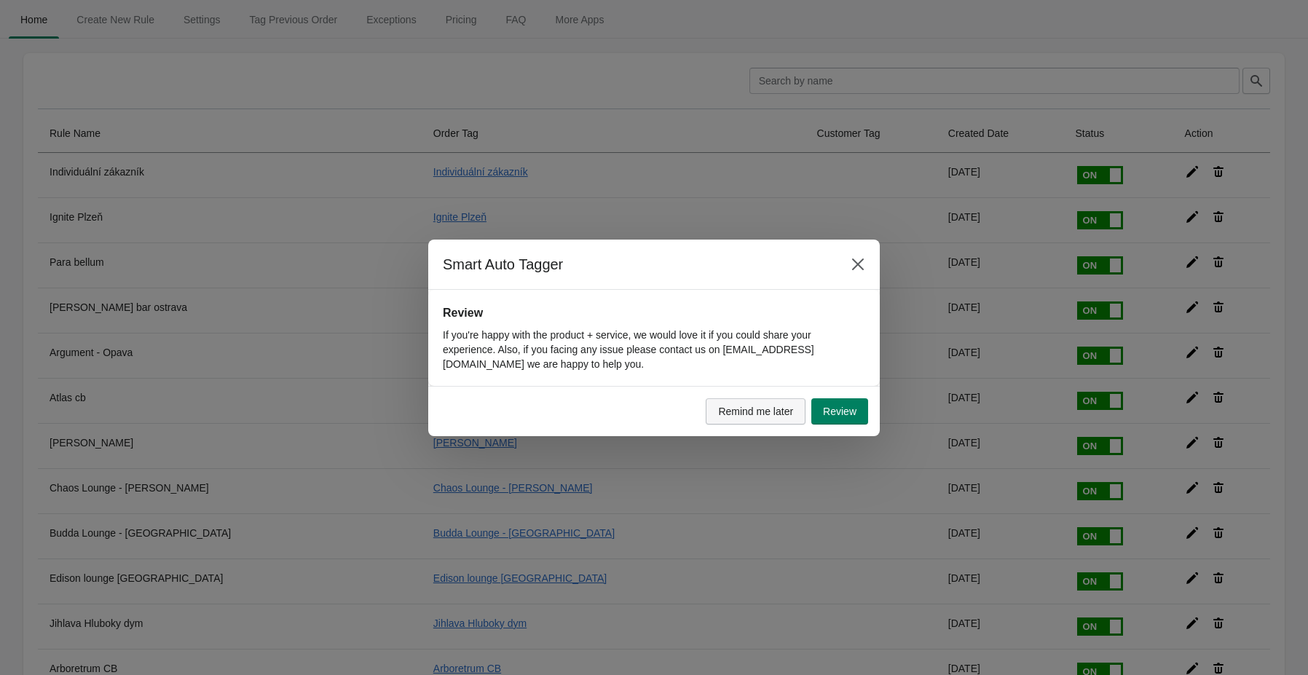
click at [754, 407] on span "Remind me later" at bounding box center [755, 412] width 75 height 12
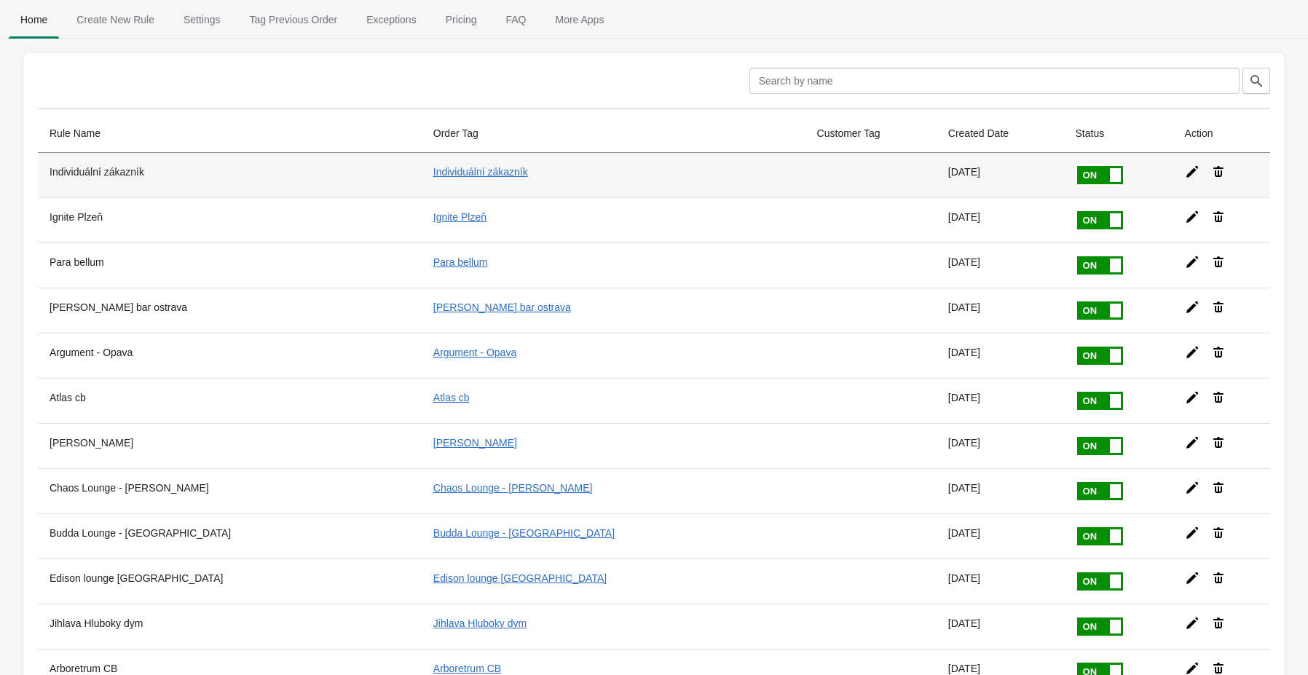
click at [95, 173] on th "Individuální zákazník" at bounding box center [230, 175] width 384 height 44
click at [433, 170] on link "Individuální zákazník" at bounding box center [480, 172] width 95 height 12
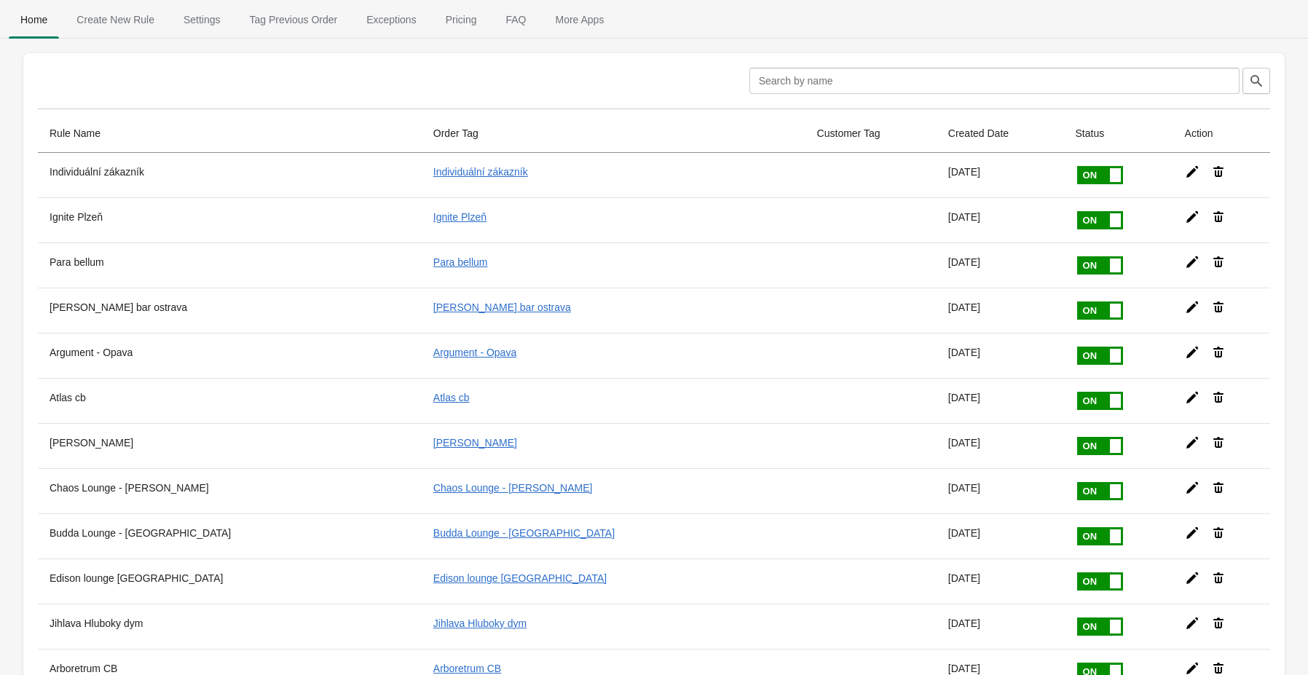
click at [1185, 169] on icon at bounding box center [1192, 172] width 15 height 15
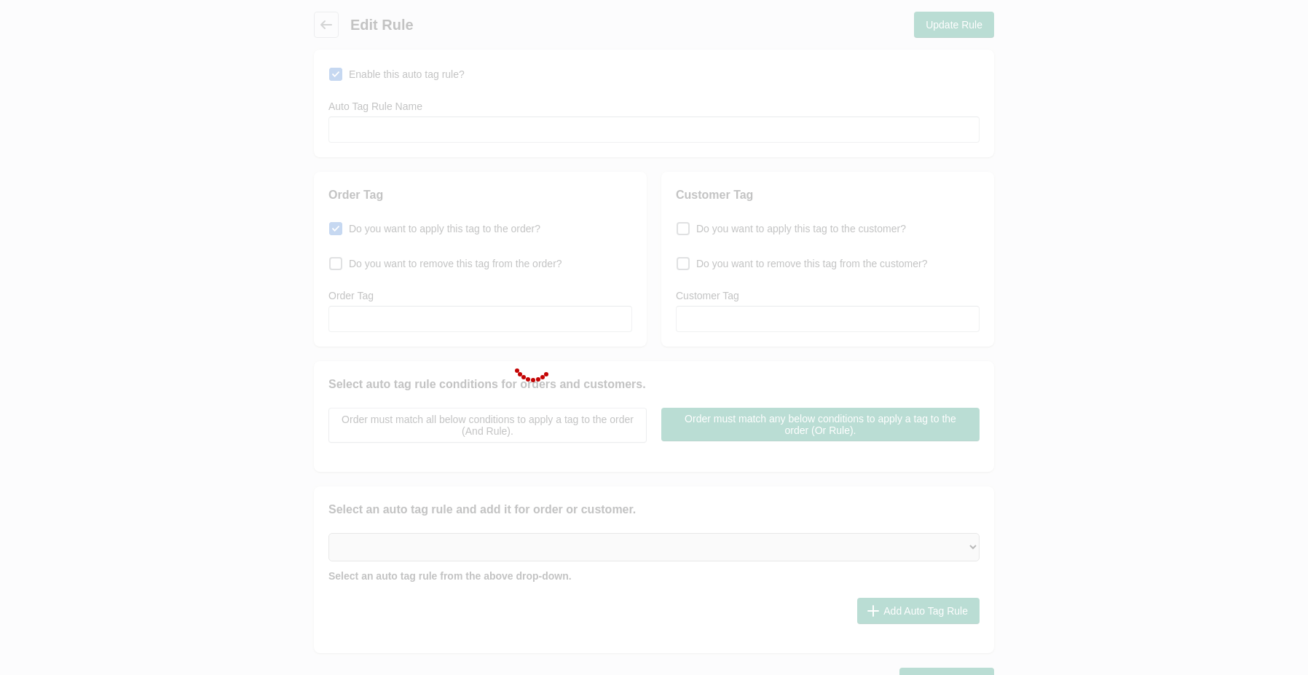
type input "Individuální zákazník"
checkbox input "true"
type input "Individuální zákazník"
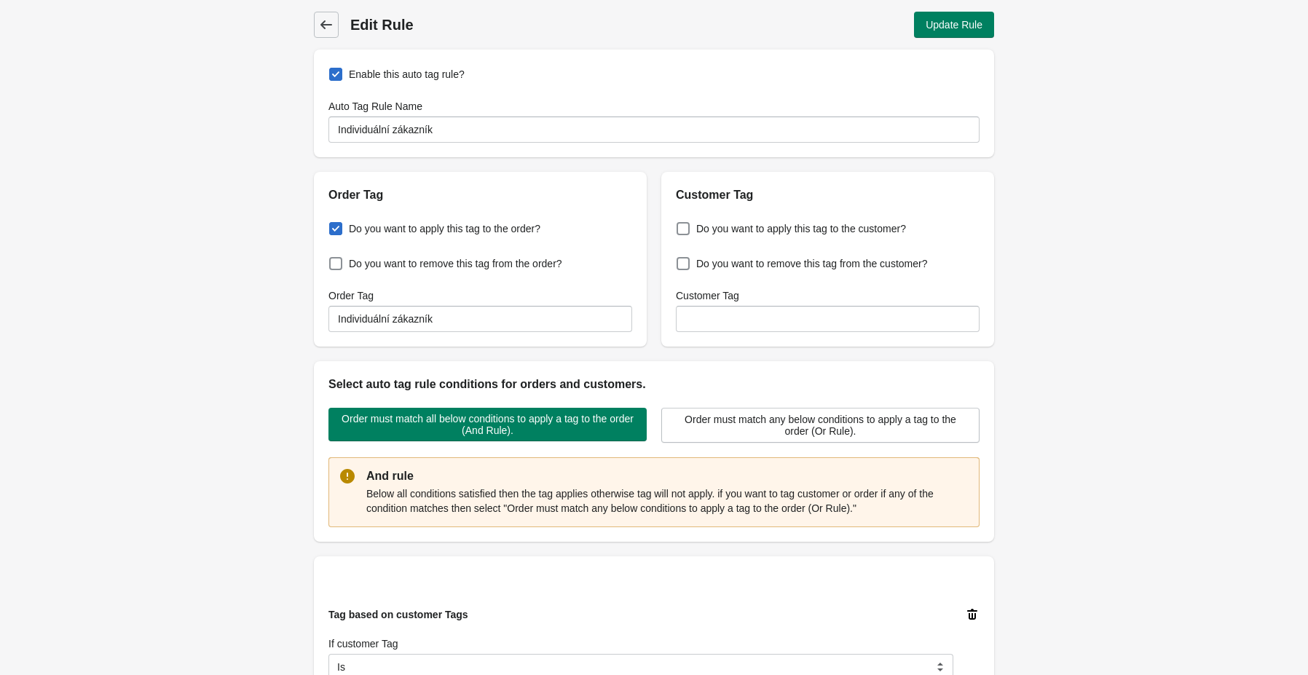
click at [329, 31] on icon at bounding box center [326, 24] width 15 height 15
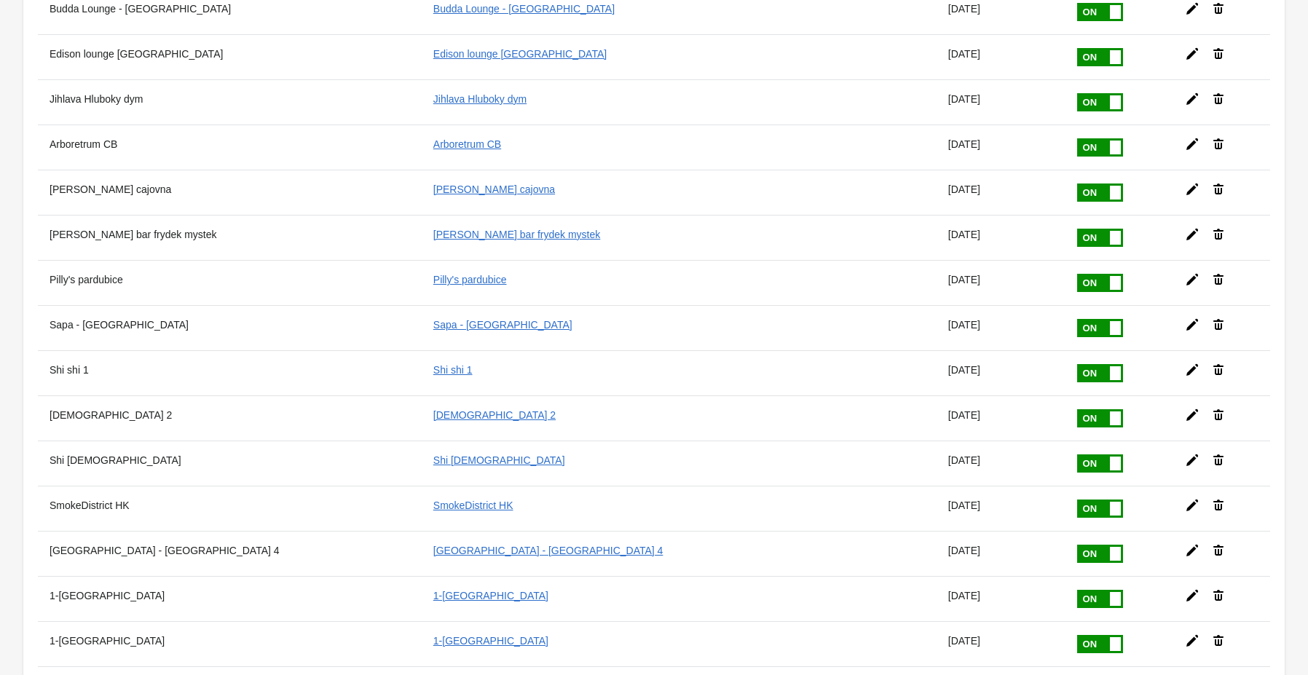
scroll to position [686, 0]
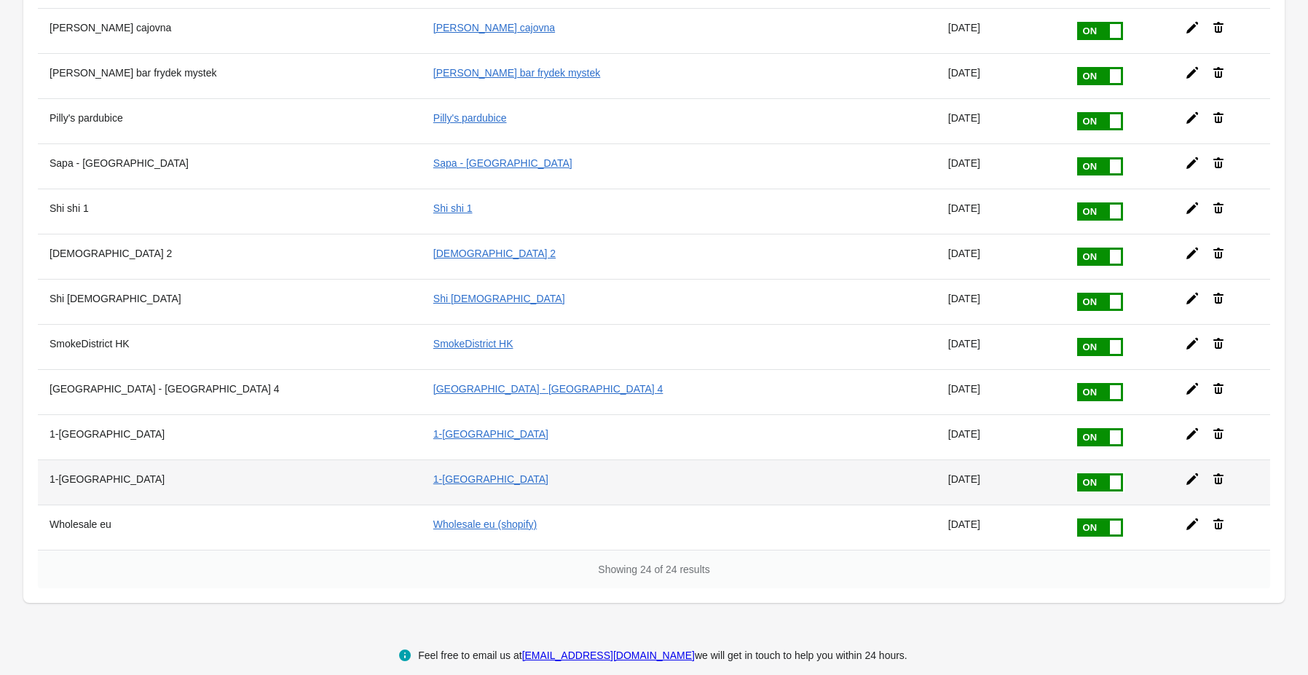
click at [1185, 472] on icon at bounding box center [1192, 479] width 15 height 15
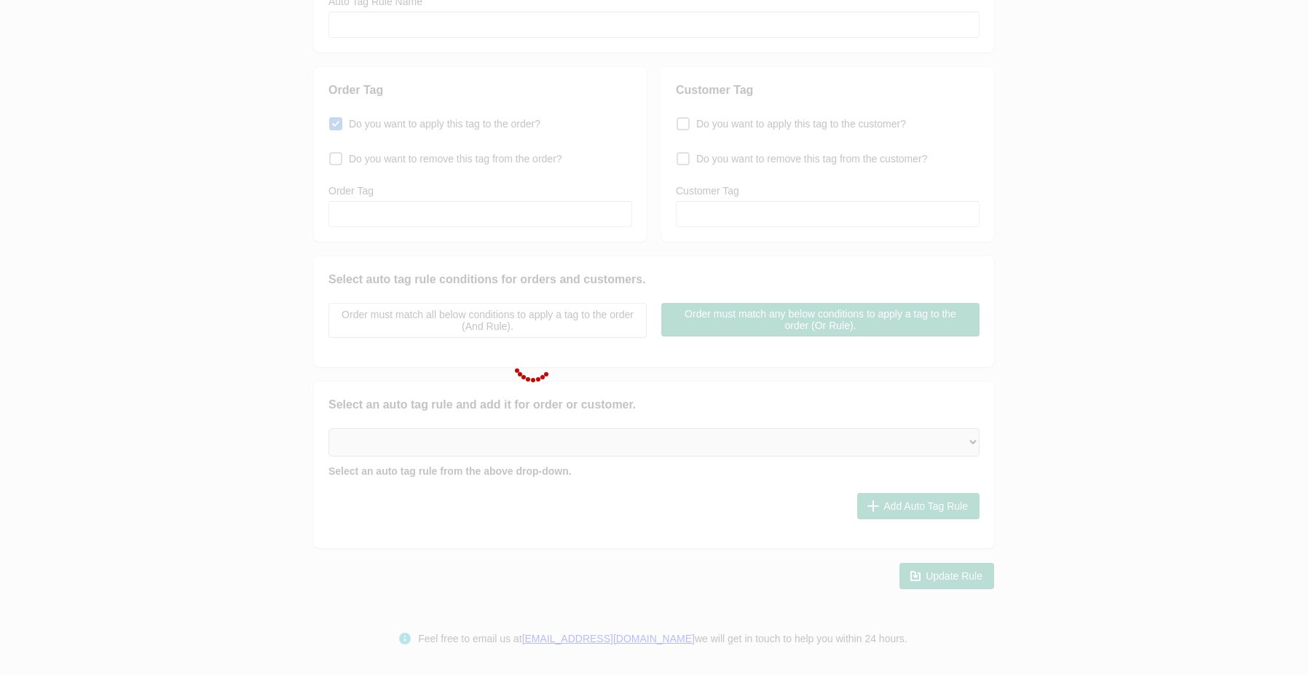
type input "1-[GEOGRAPHIC_DATA]"
checkbox input "true"
type input "1-[GEOGRAPHIC_DATA]"
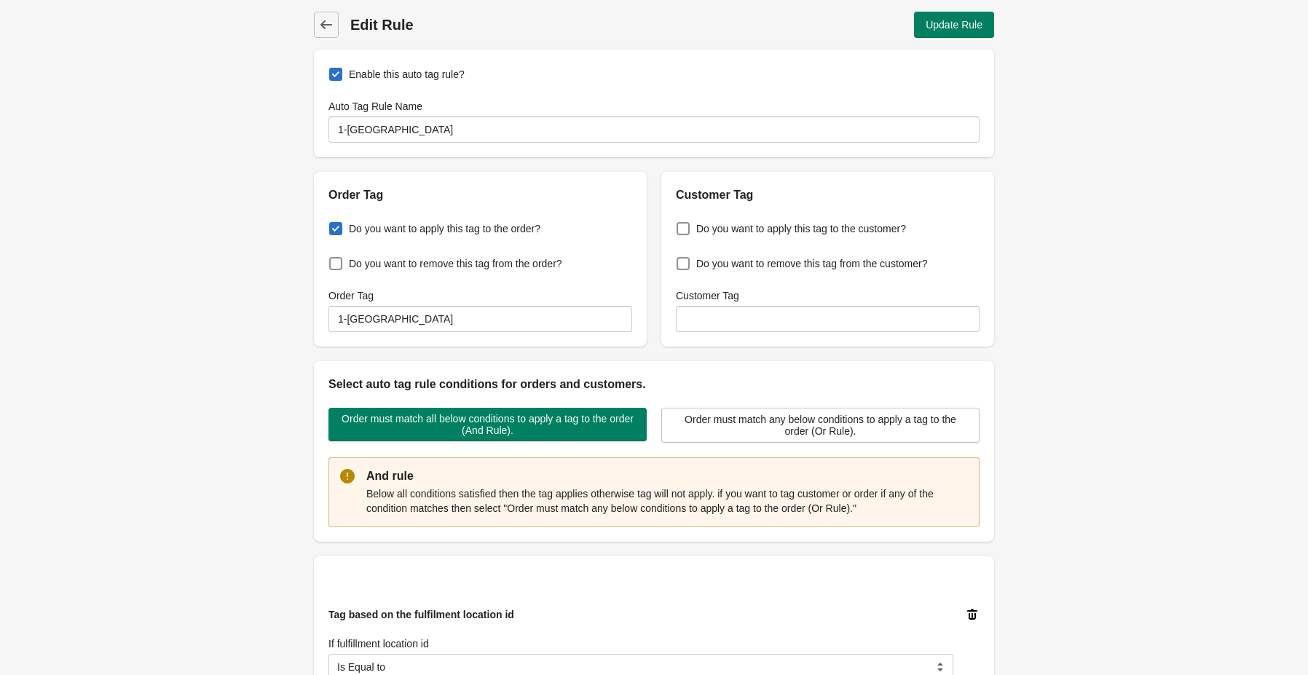
click at [306, 12] on div "Back Edit Rule Update Rule Enable this auto tag rule? Auto Tag Rule Name 1-Prag…" at bounding box center [654, 512] width 727 height 1024
click at [318, 21] on span "Back" at bounding box center [326, 25] width 20 height 20
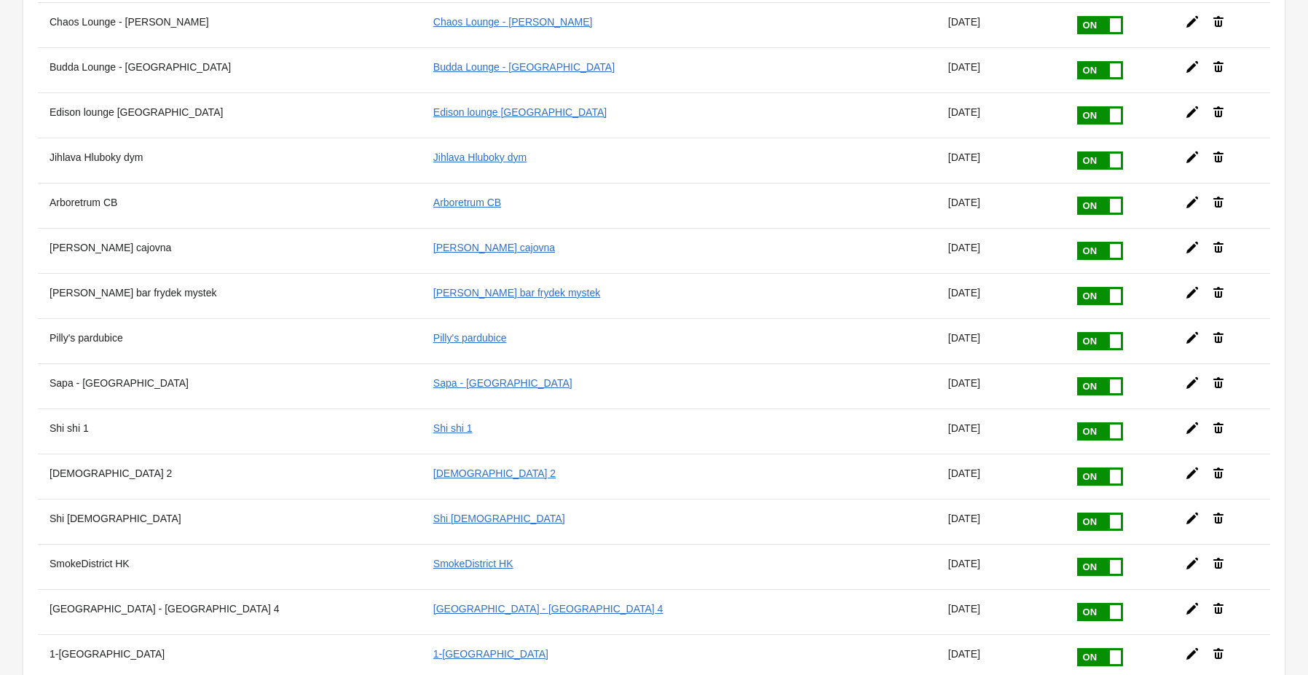
scroll to position [686, 0]
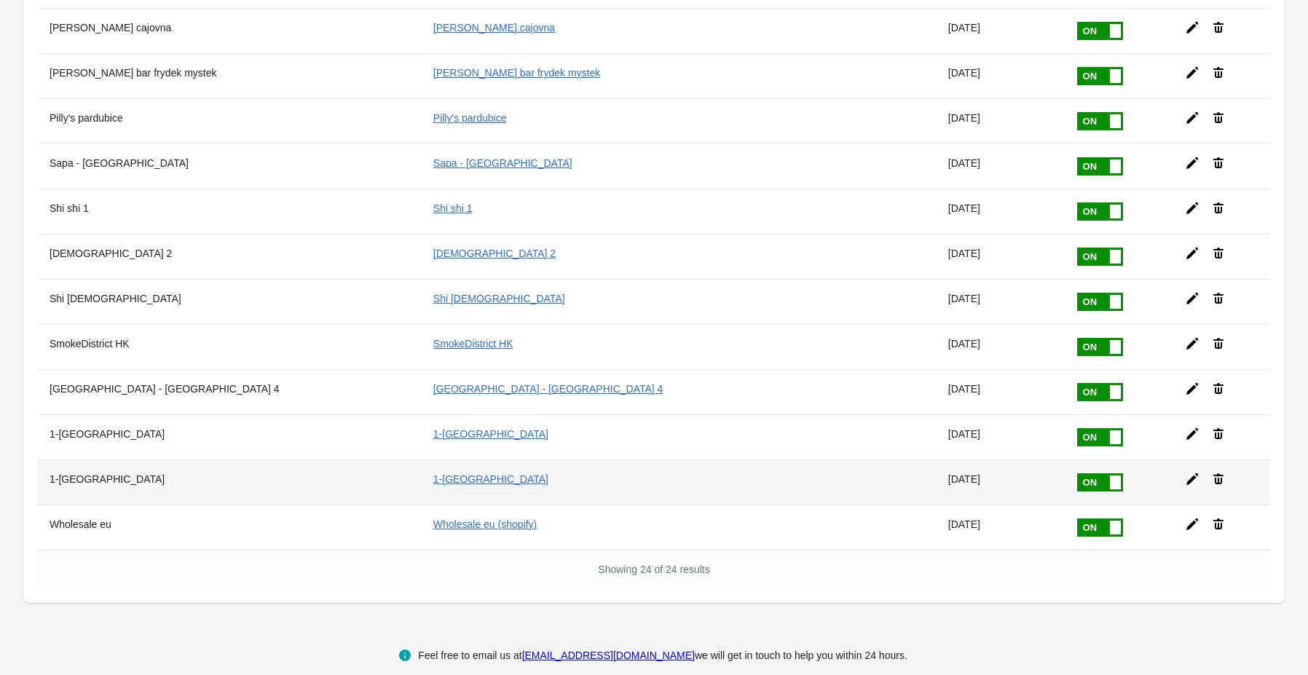
click at [1211, 472] on icon at bounding box center [1218, 479] width 15 height 15
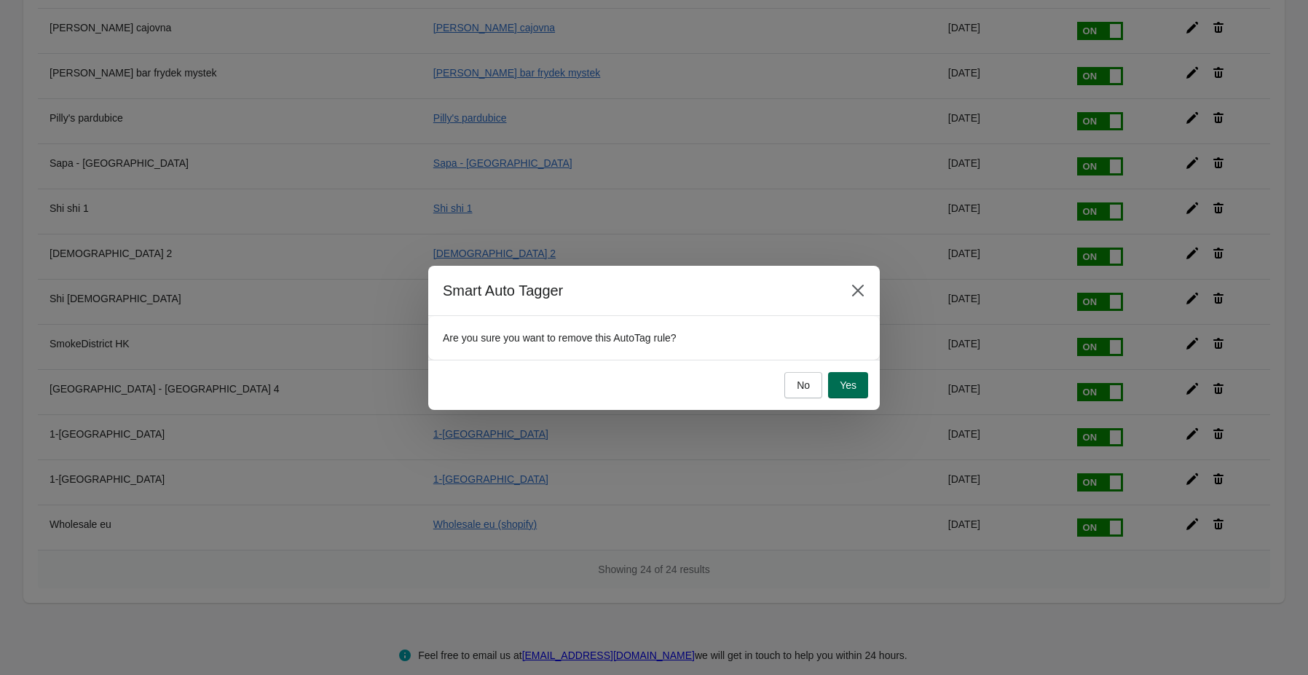
click at [848, 386] on span "Yes" at bounding box center [848, 385] width 17 height 12
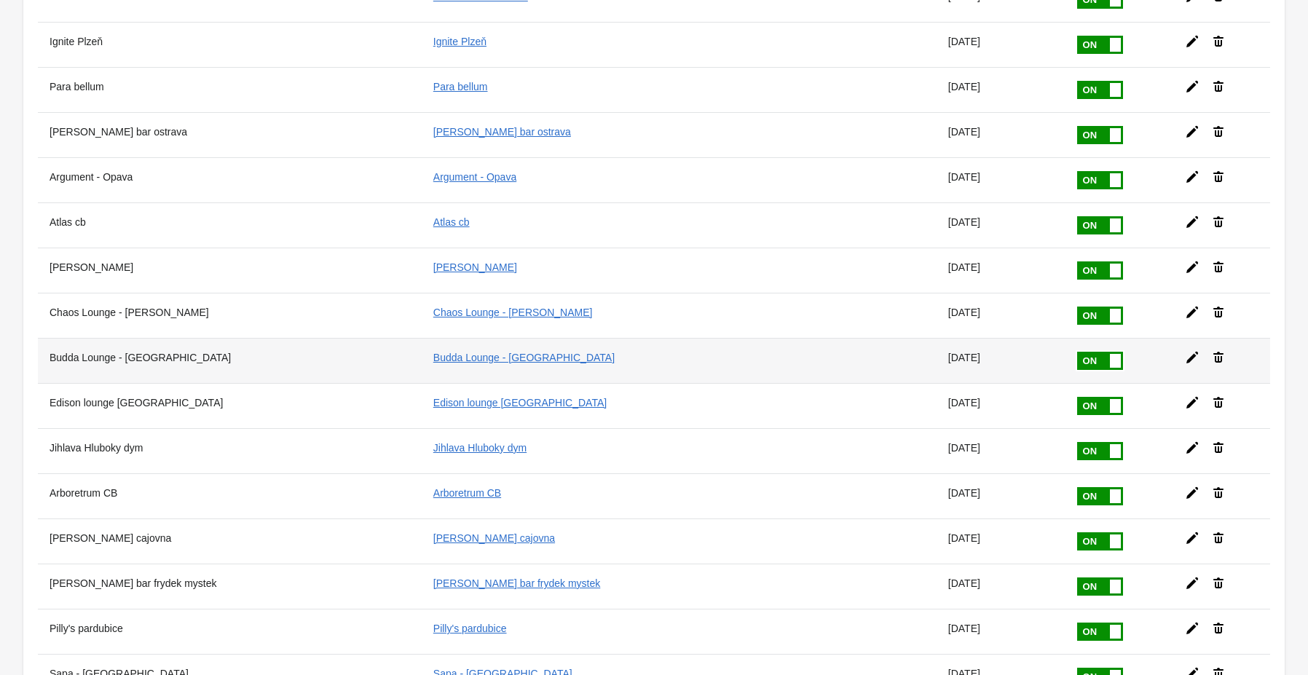
scroll to position [0, 0]
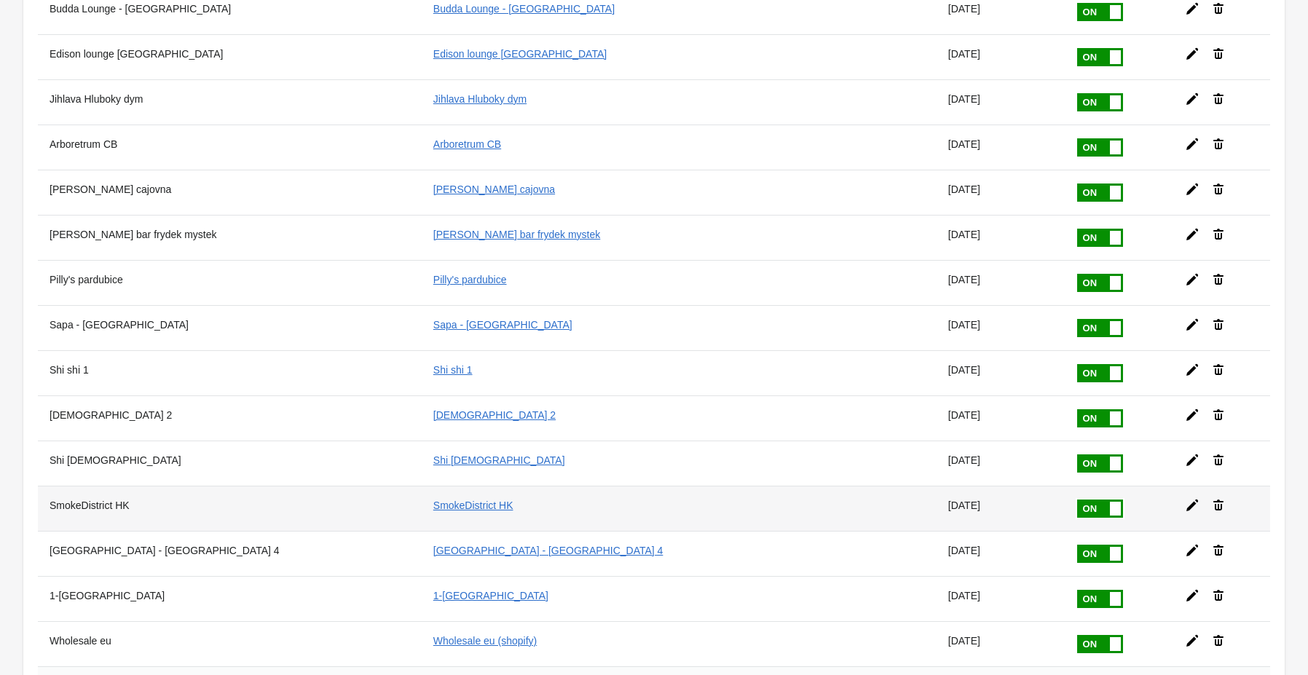
scroll to position [642, 0]
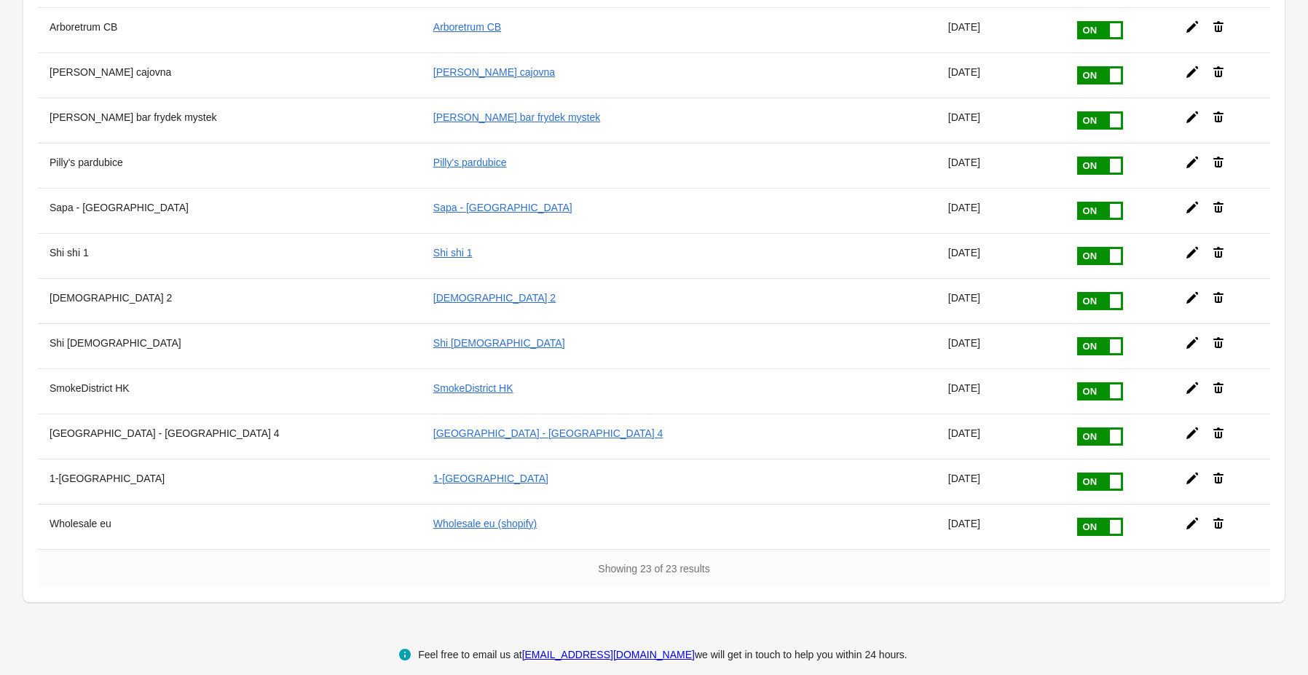
click at [1110, 520] on span at bounding box center [1115, 527] width 11 height 14
click at [0, 0] on input "checkbox" at bounding box center [0, 0] width 0 height 0
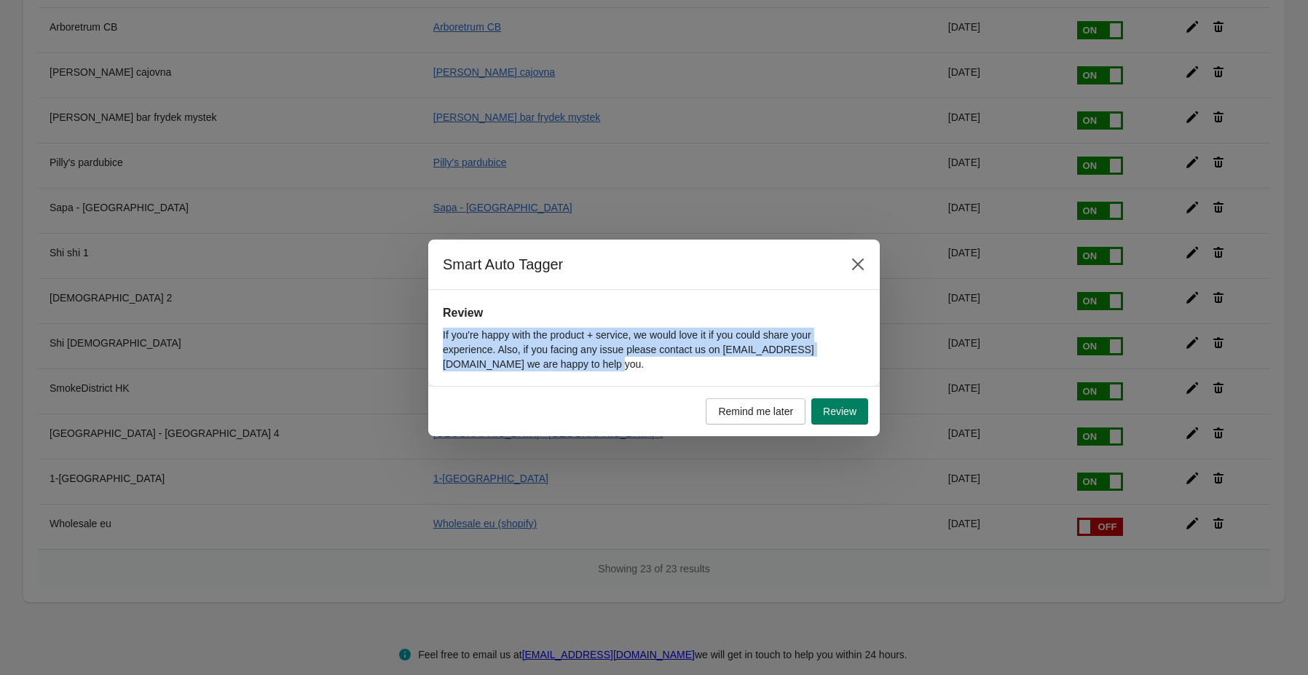
drag, startPoint x: 441, startPoint y: 331, endPoint x: 612, endPoint y: 368, distance: 174.4
click at [612, 368] on div "Review If you're happy with the product + service, we would love it if you coul…" at bounding box center [653, 338] width 451 height 96
drag, startPoint x: 746, startPoint y: 373, endPoint x: 776, endPoint y: 358, distance: 33.2
click at [746, 373] on div "Review If you're happy with the product + service, we would love it if you coul…" at bounding box center [653, 338] width 451 height 96
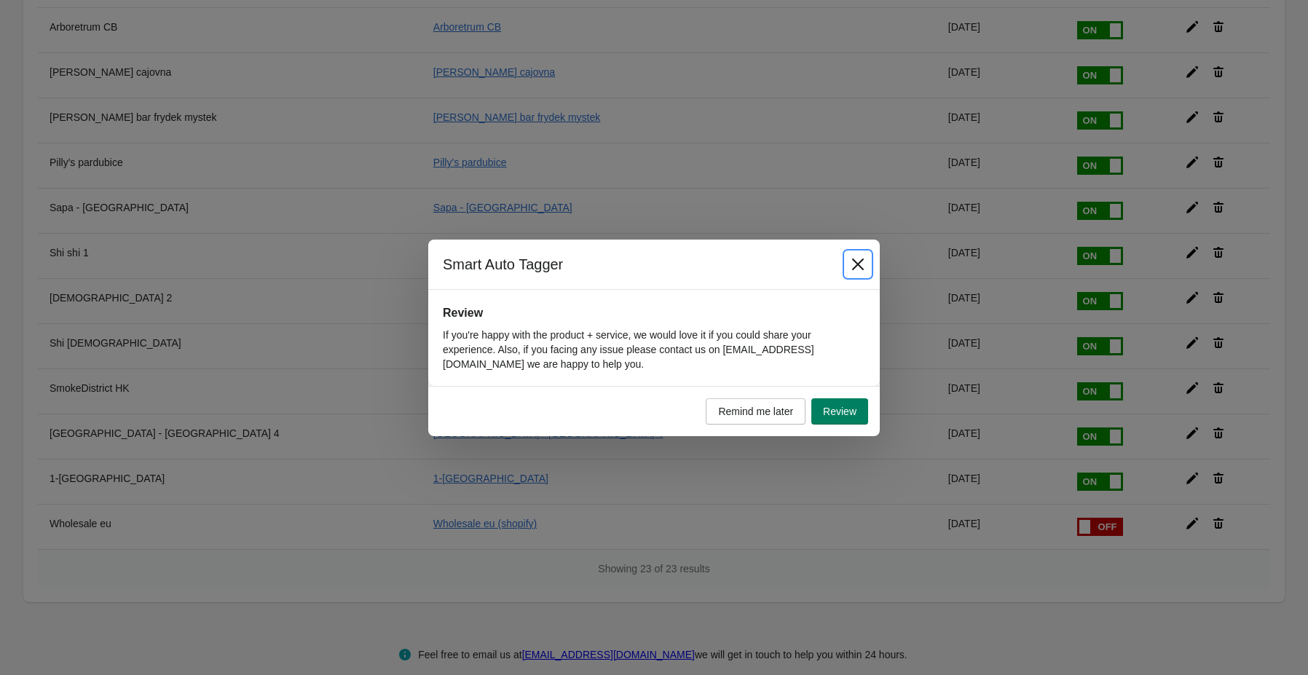
click at [864, 260] on icon "Close" at bounding box center [858, 264] width 15 height 15
